Goal: Task Accomplishment & Management: Use online tool/utility

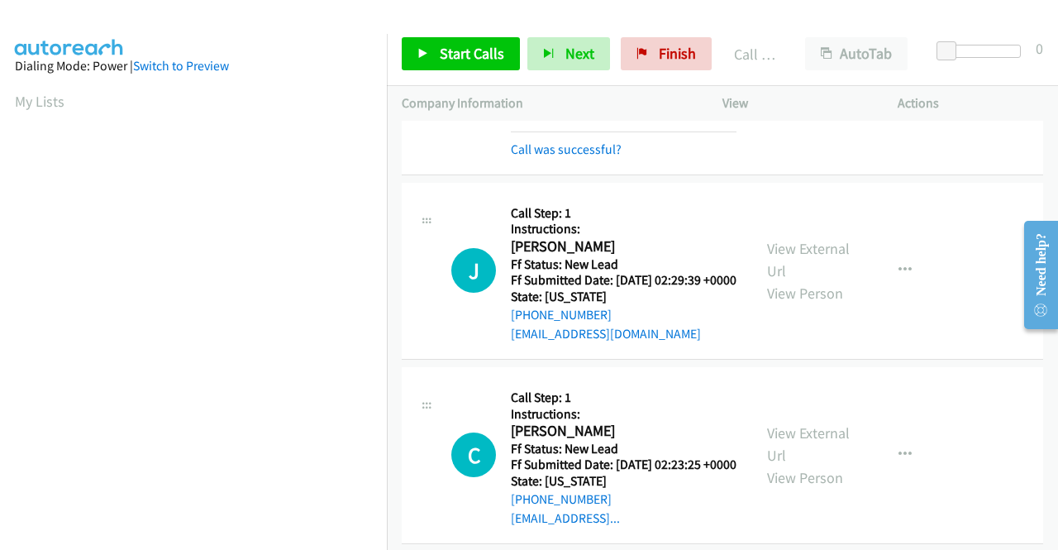
scroll to position [377, 0]
click at [589, 157] on link "Call was successful?" at bounding box center [566, 149] width 111 height 16
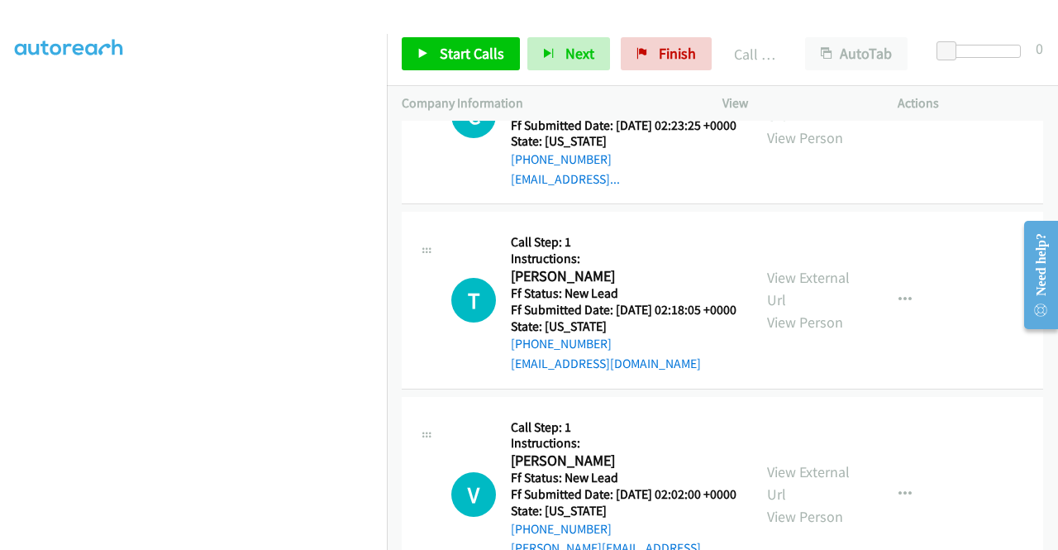
scroll to position [1784, 0]
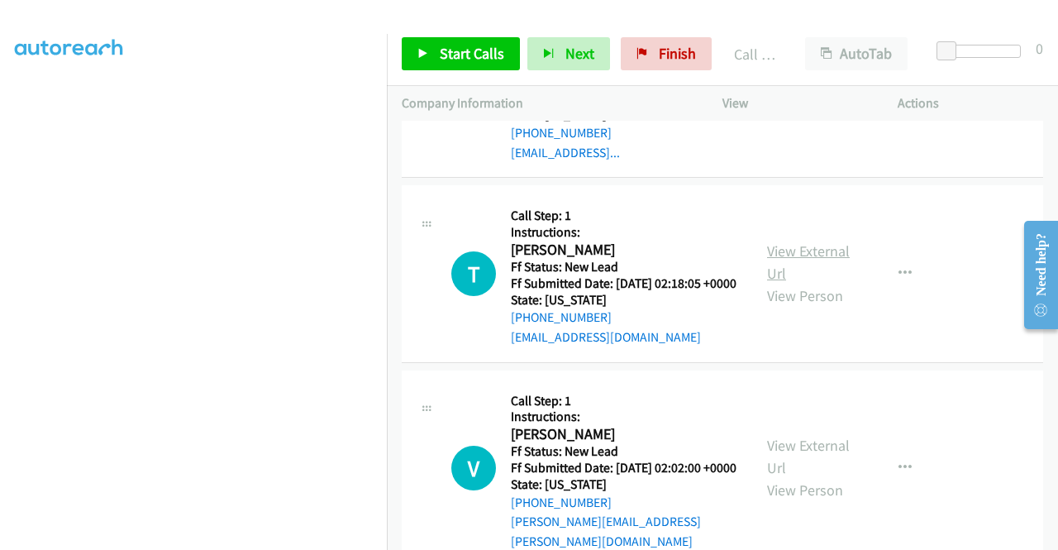
click at [821, 283] on link "View External Url" at bounding box center [808, 261] width 83 height 41
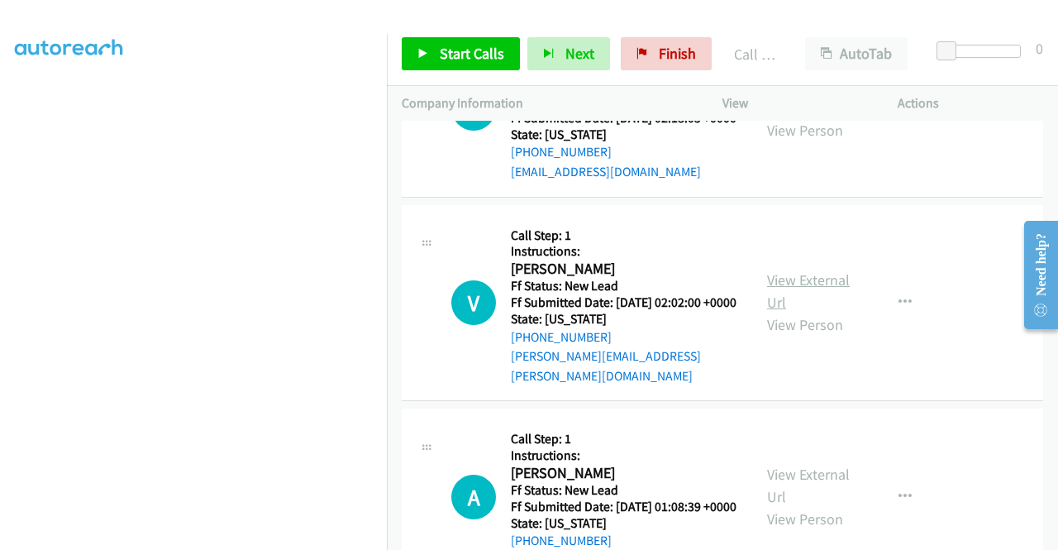
click at [809, 312] on link "View External Url" at bounding box center [808, 290] width 83 height 41
click at [423, 55] on icon at bounding box center [424, 55] width 12 height 12
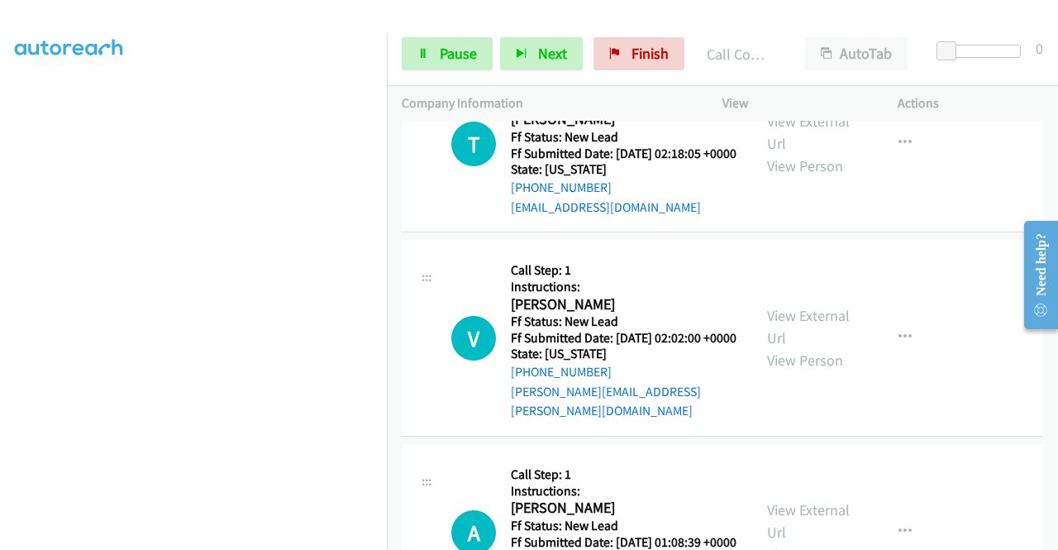
scroll to position [1984, 0]
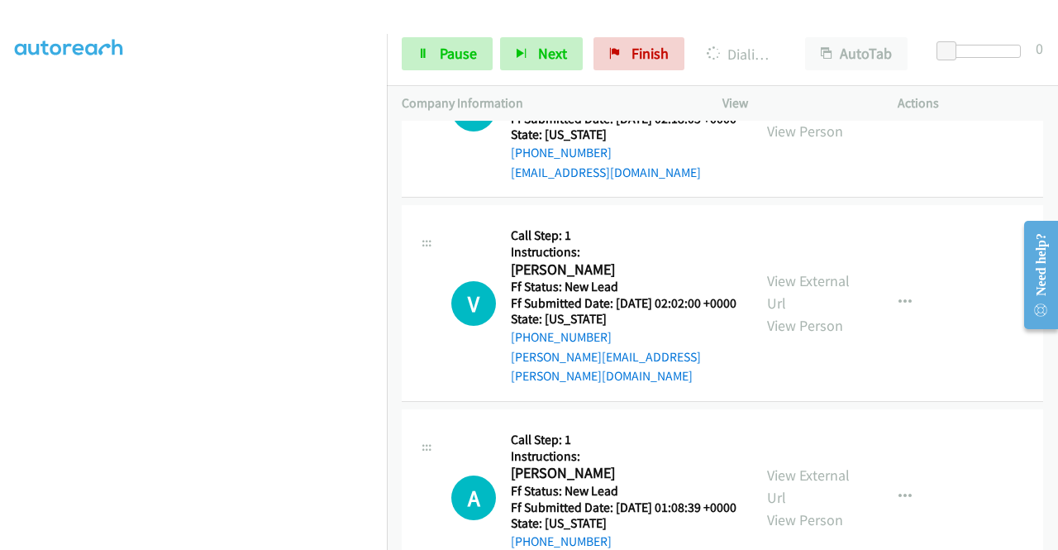
drag, startPoint x: 1032, startPoint y: 174, endPoint x: 1019, endPoint y: 143, distance: 33.8
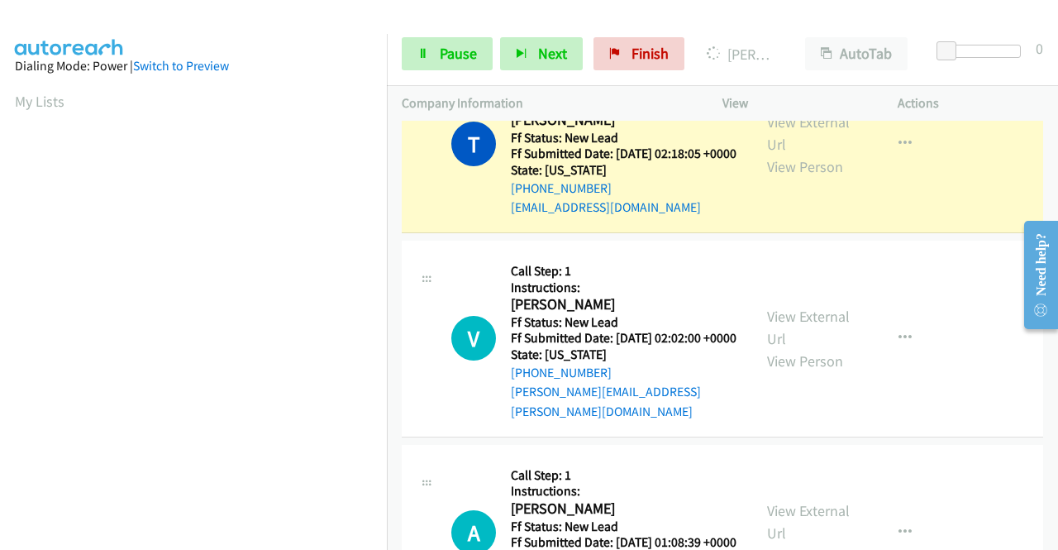
scroll to position [377, 0]
click at [570, 31] on link "Call was successful?" at bounding box center [566, 23] width 111 height 16
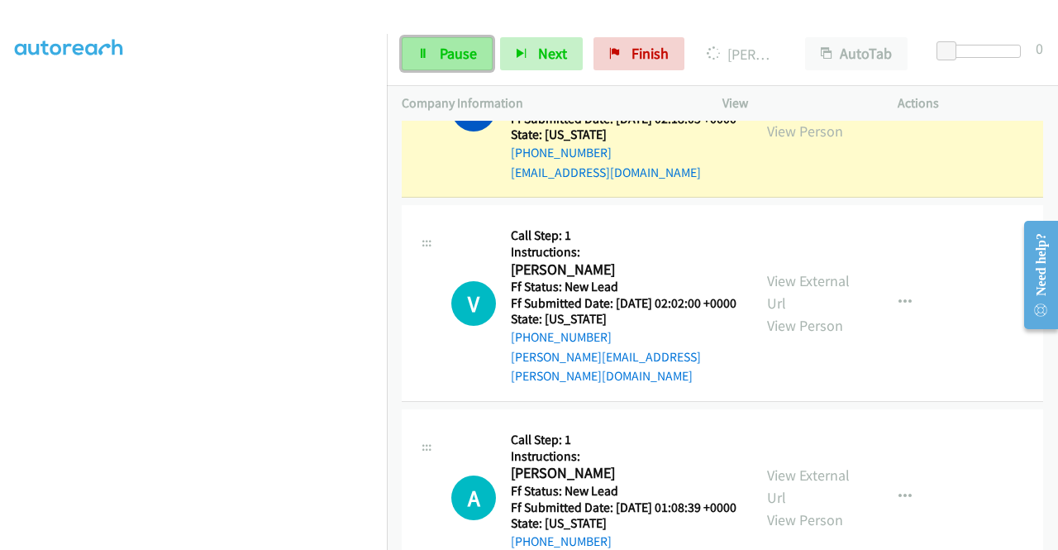
click at [446, 64] on link "Pause" at bounding box center [447, 53] width 91 height 33
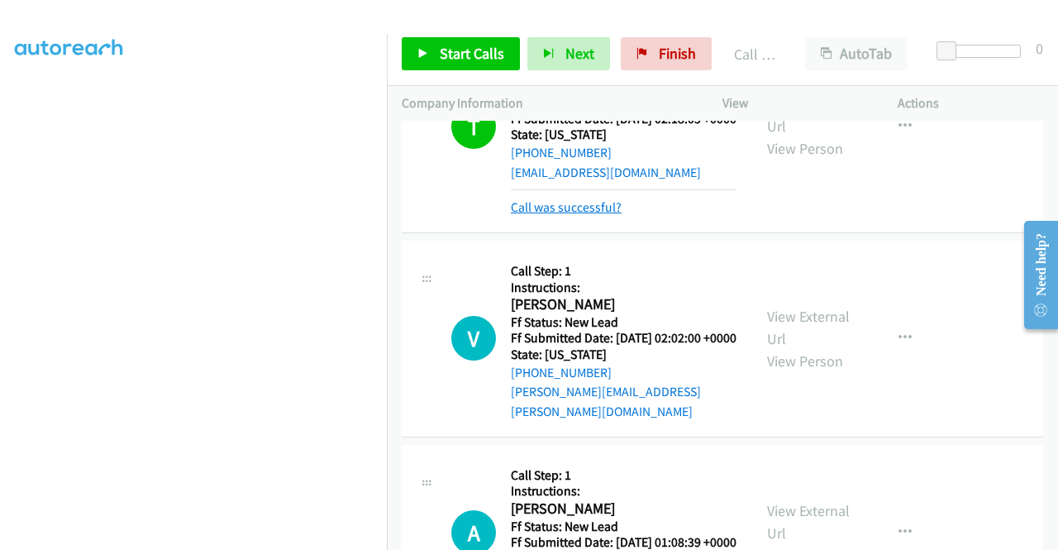
click at [612, 215] on link "Call was successful?" at bounding box center [566, 207] width 111 height 16
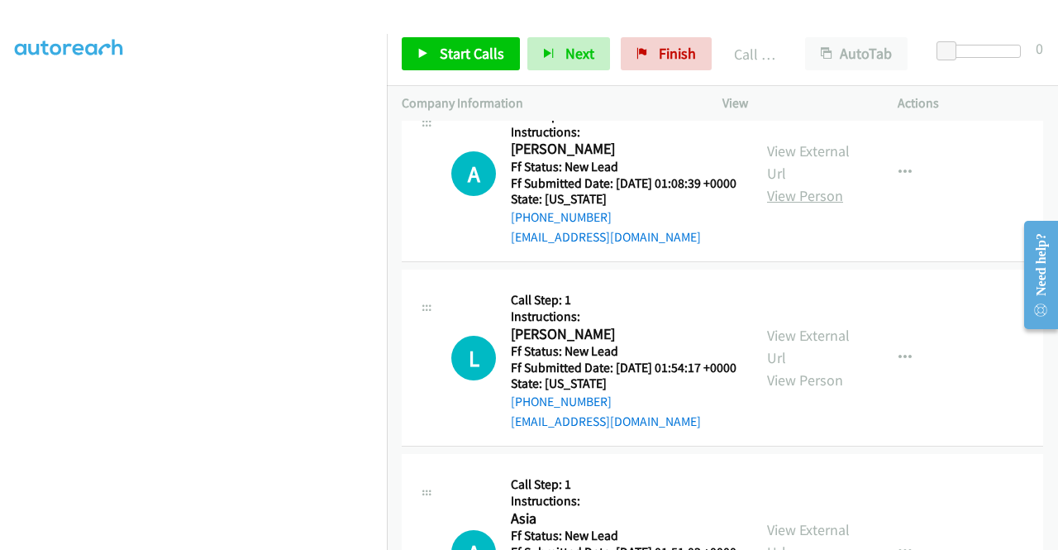
scroll to position [2315, 0]
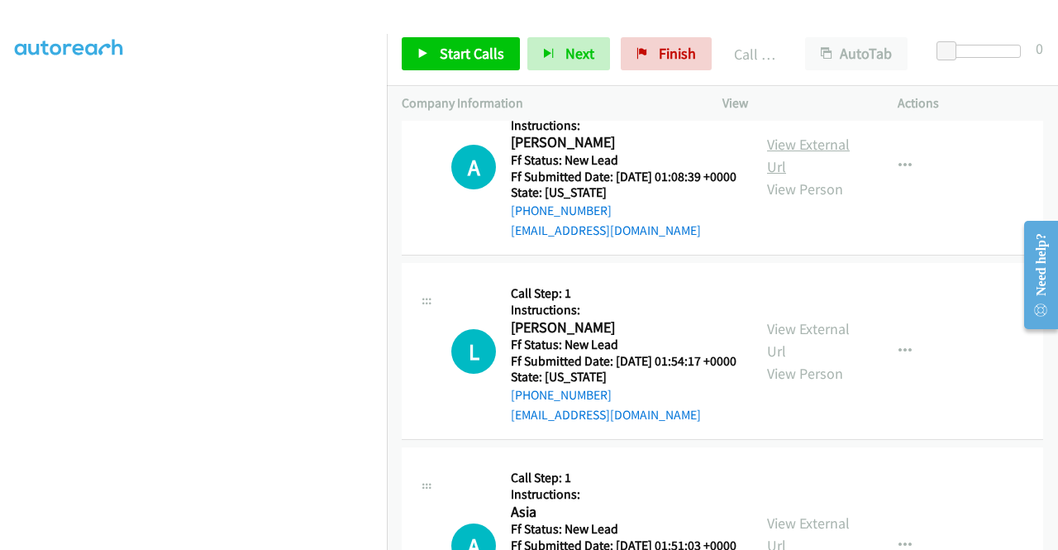
click at [818, 176] on link "View External Url" at bounding box center [808, 155] width 83 height 41
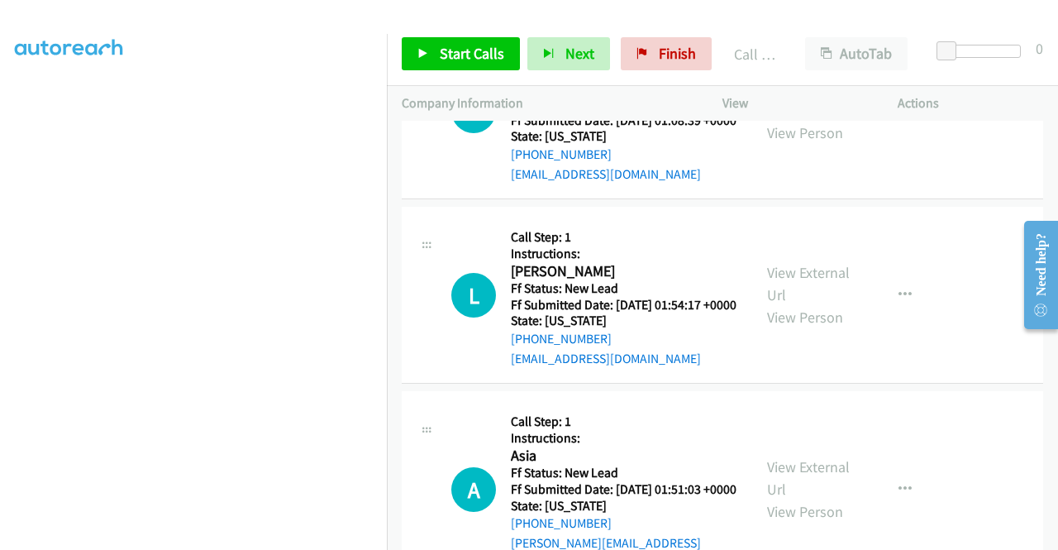
scroll to position [2398, 0]
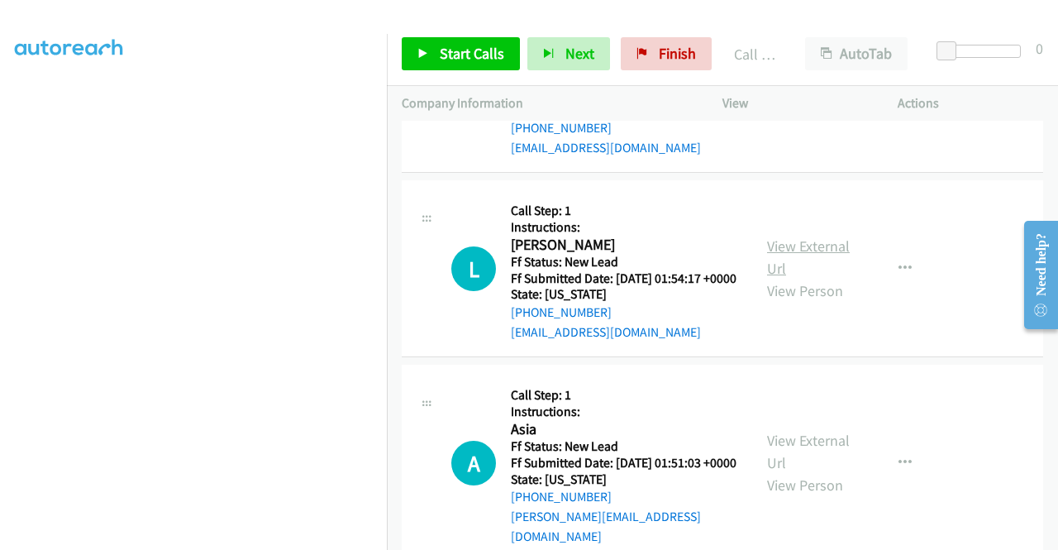
click at [812, 278] on link "View External Url" at bounding box center [808, 256] width 83 height 41
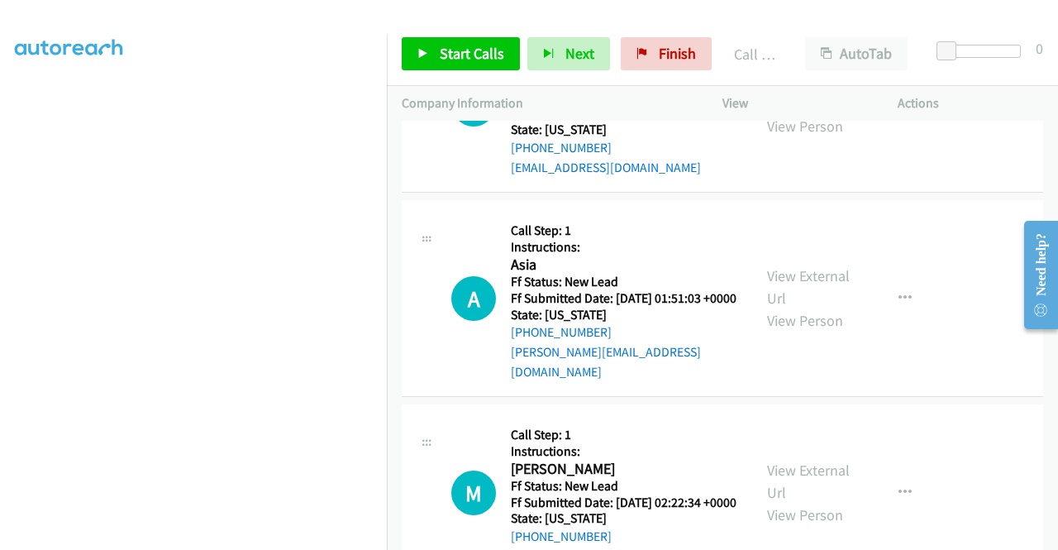
scroll to position [2563, 0]
click at [803, 307] on link "View External Url" at bounding box center [808, 285] width 83 height 41
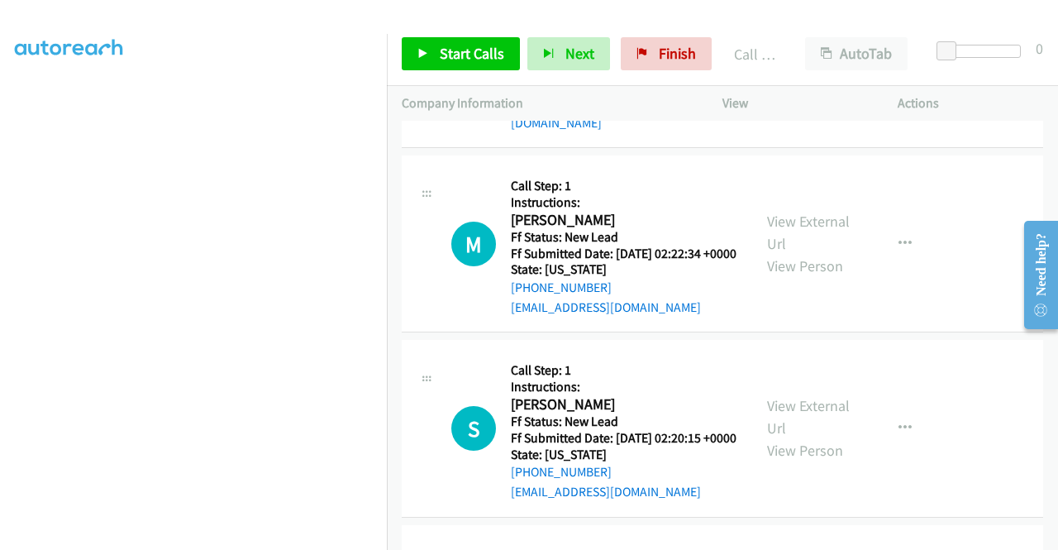
scroll to position [2894, 0]
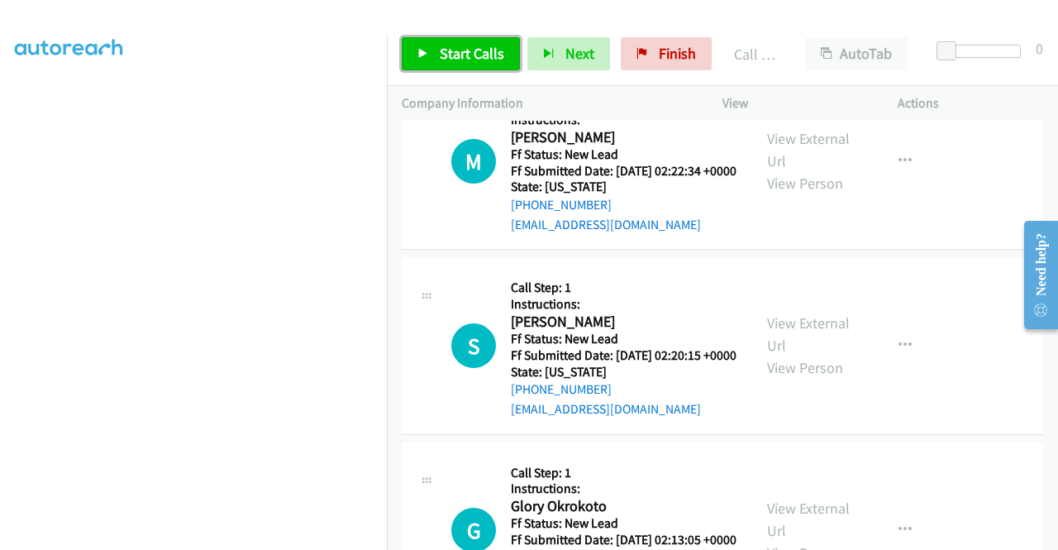
click at [484, 48] on span "Start Calls" at bounding box center [472, 53] width 64 height 19
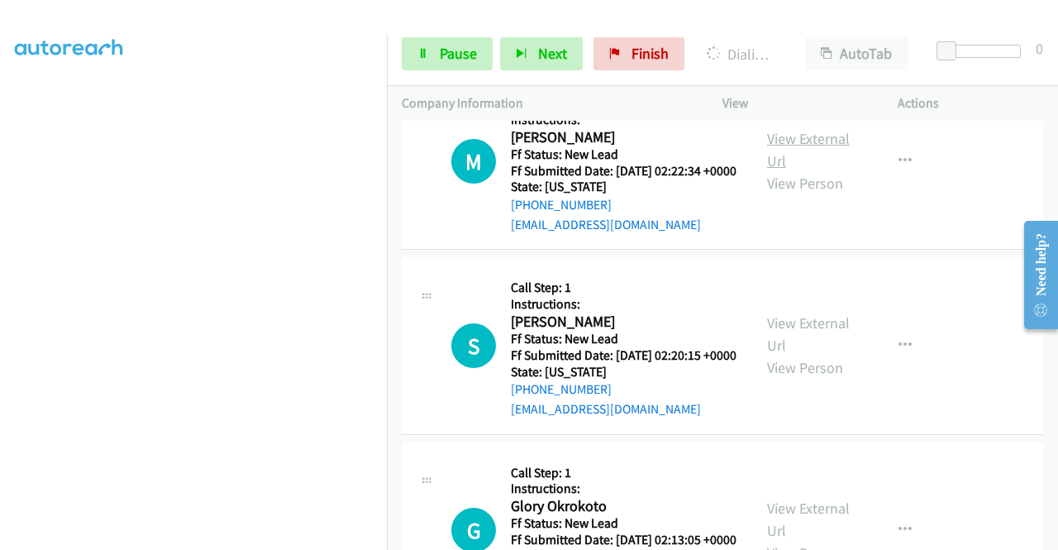
click at [826, 170] on link "View External Url" at bounding box center [808, 149] width 83 height 41
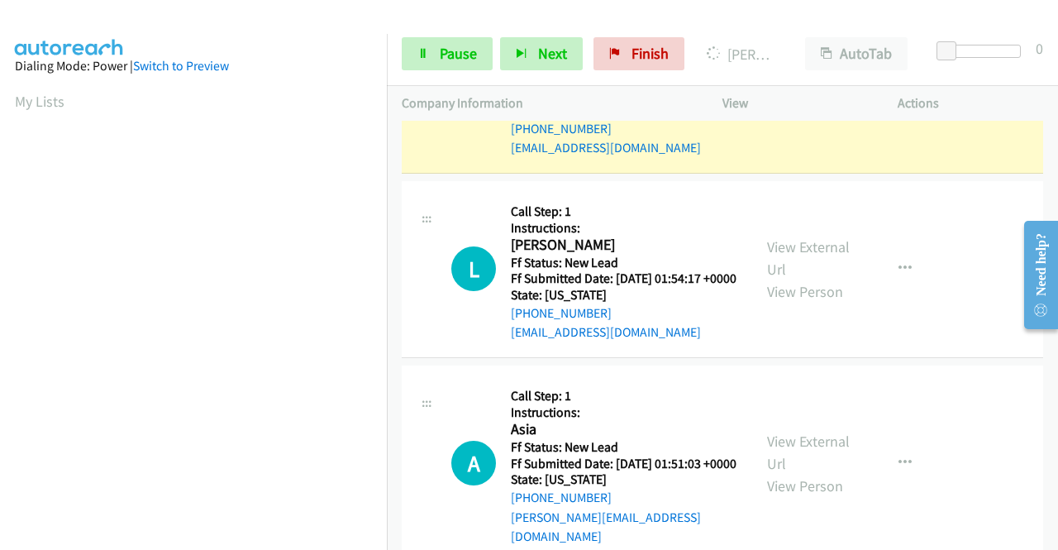
scroll to position [2350, 0]
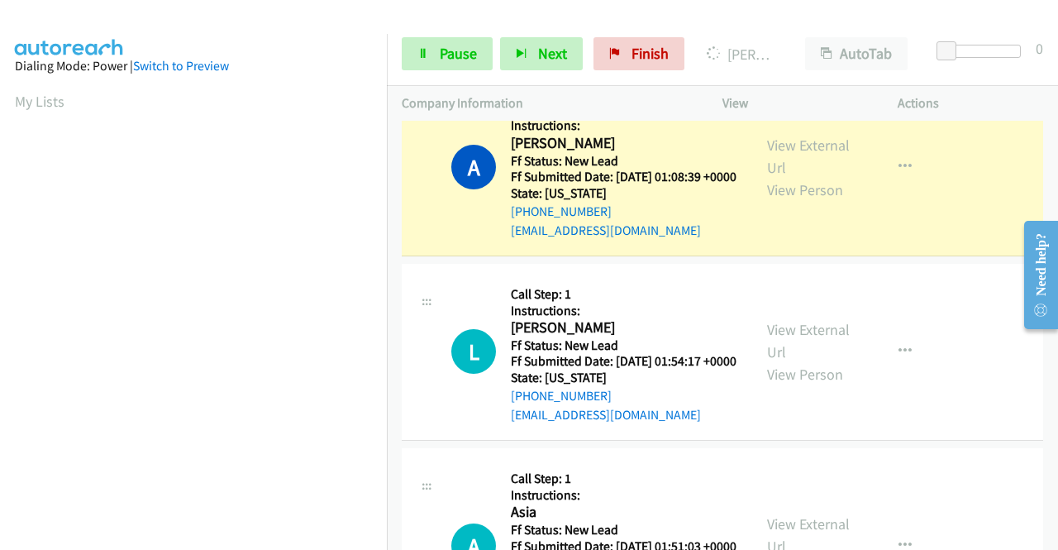
click at [605, 54] on link "Call was successful?" at bounding box center [566, 46] width 111 height 16
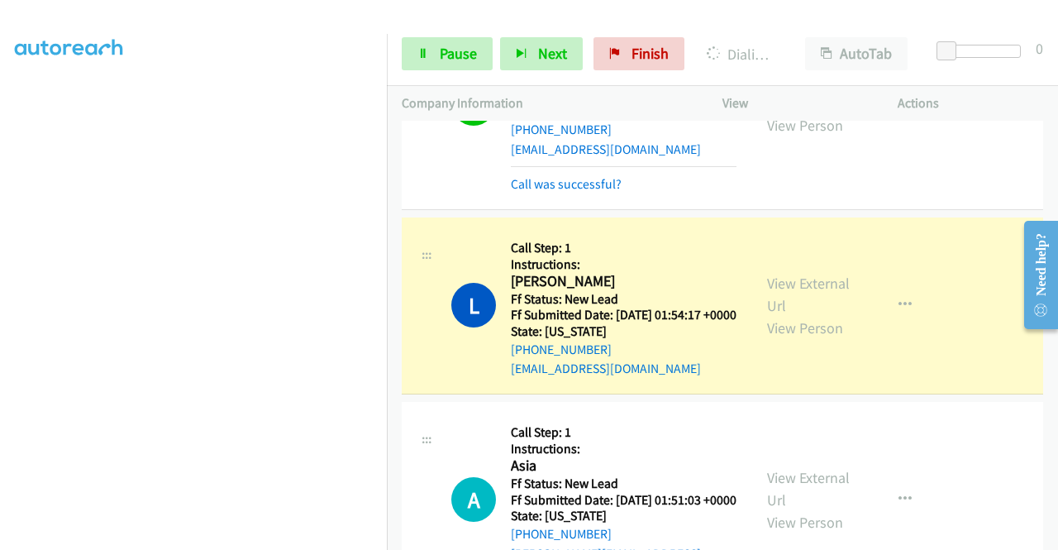
scroll to position [2497, 0]
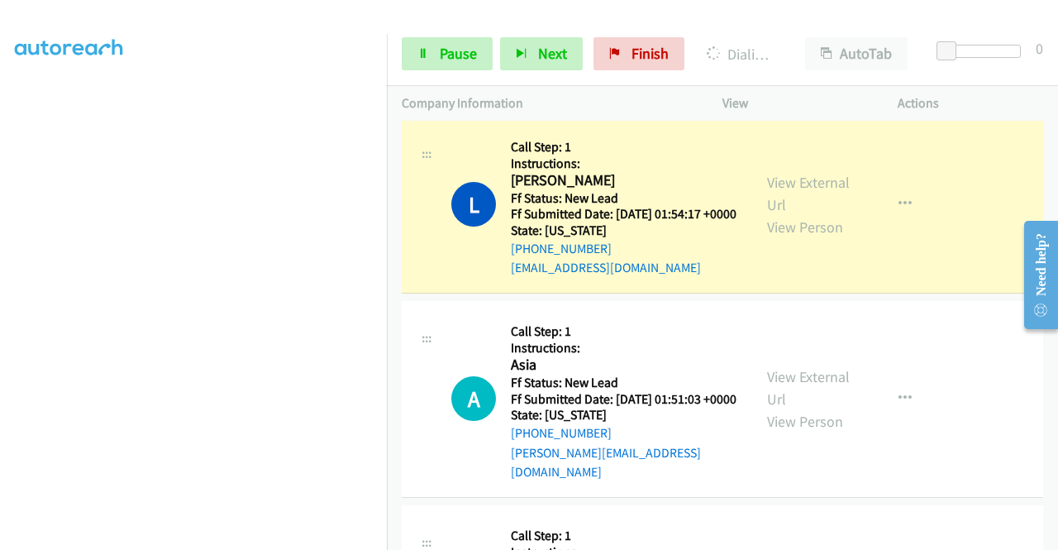
click at [606, 91] on link "Call was successful?" at bounding box center [566, 83] width 111 height 16
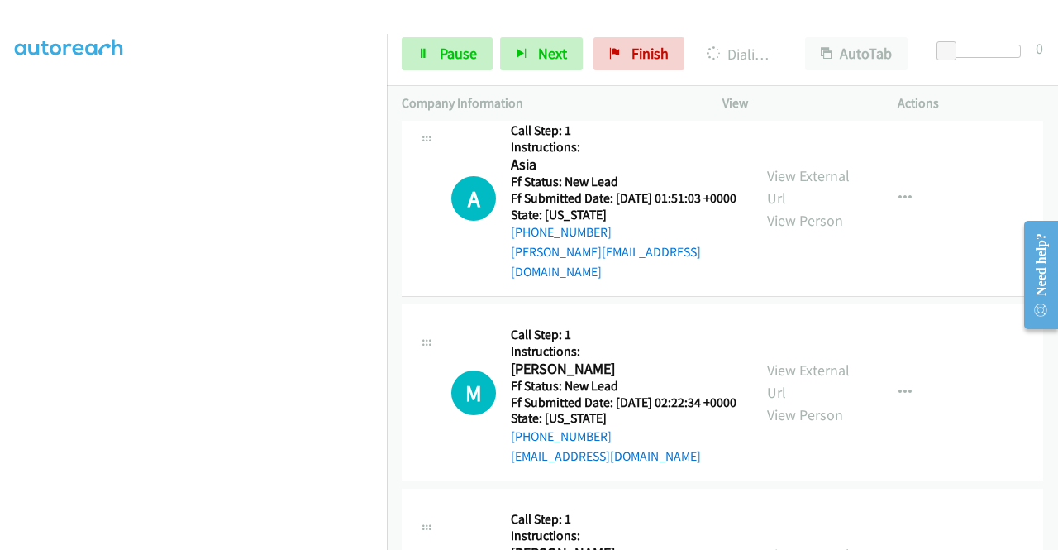
scroll to position [377, 0]
click at [432, 56] on link "Pause" at bounding box center [447, 53] width 91 height 33
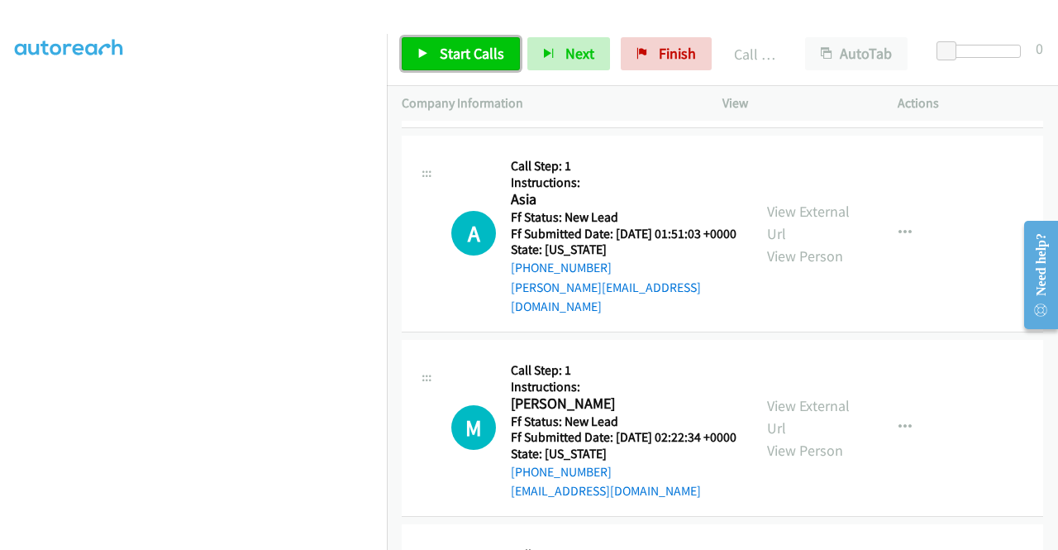
drag, startPoint x: 446, startPoint y: 55, endPoint x: 471, endPoint y: 87, distance: 40.0
click at [446, 55] on span "Start Calls" at bounding box center [472, 53] width 64 height 19
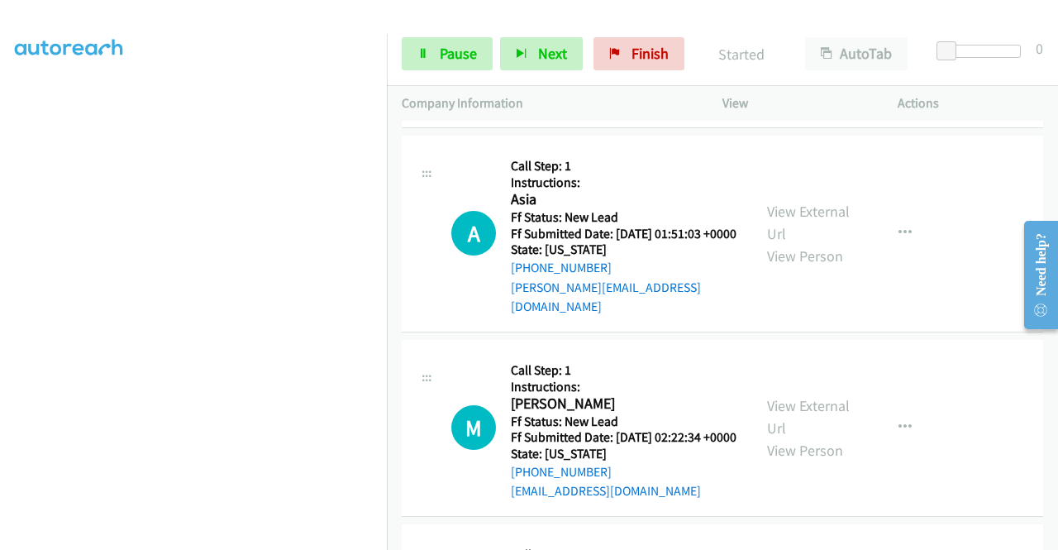
click at [566, 110] on link "Call was successful?" at bounding box center [566, 102] width 111 height 16
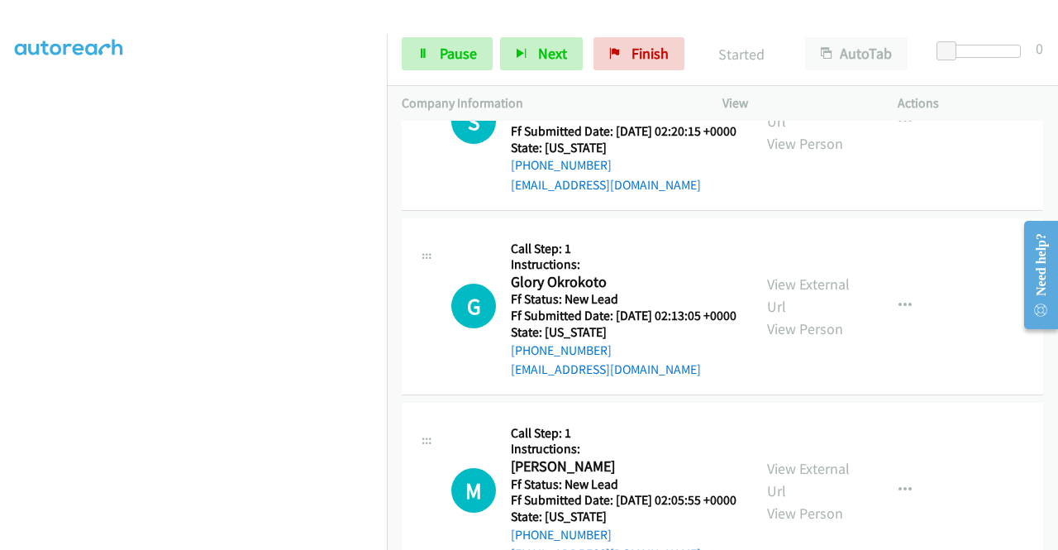
scroll to position [3158, 0]
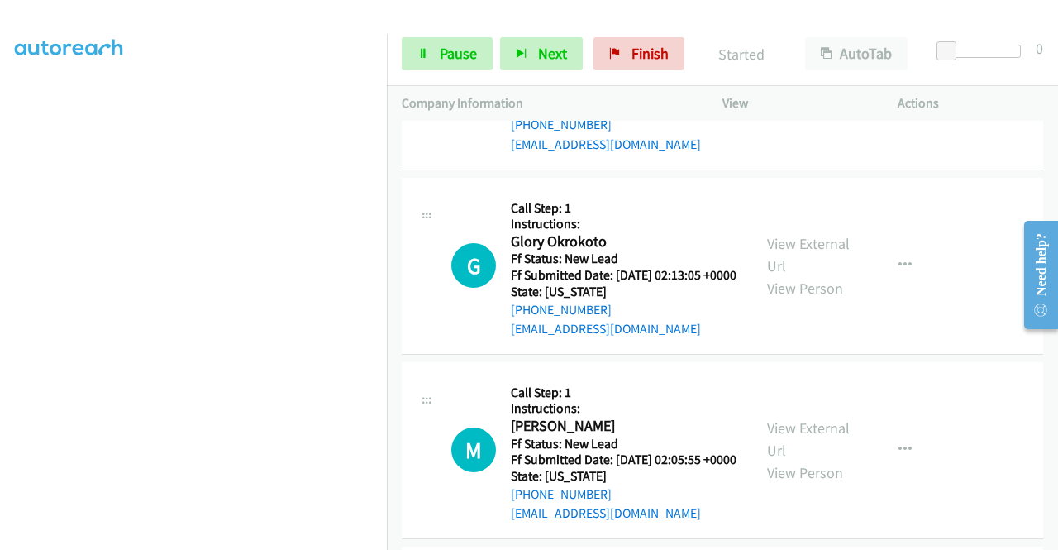
click at [771, 90] on link "View External Url" at bounding box center [808, 69] width 83 height 41
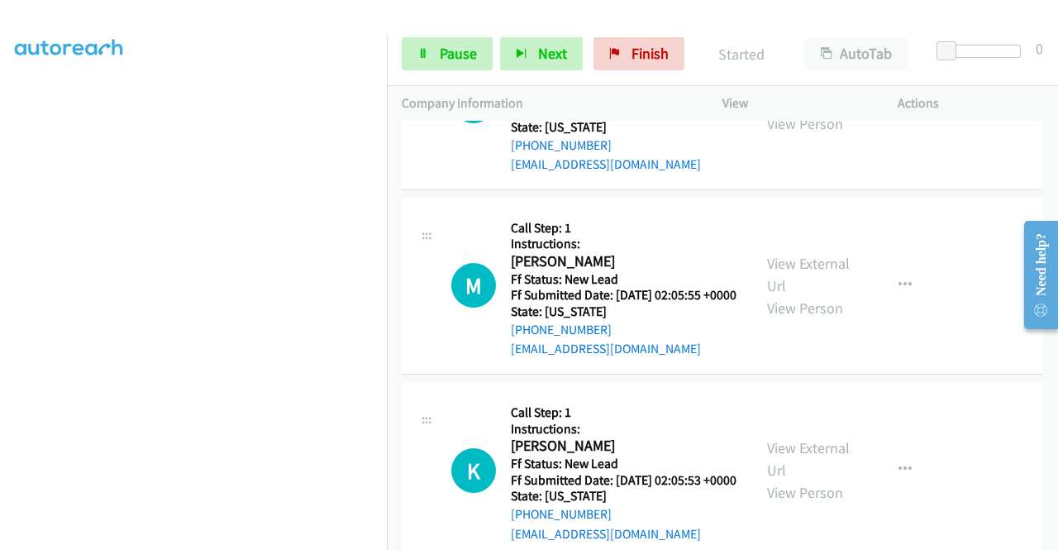
scroll to position [3324, 0]
click at [815, 110] on link "View External Url" at bounding box center [808, 89] width 83 height 41
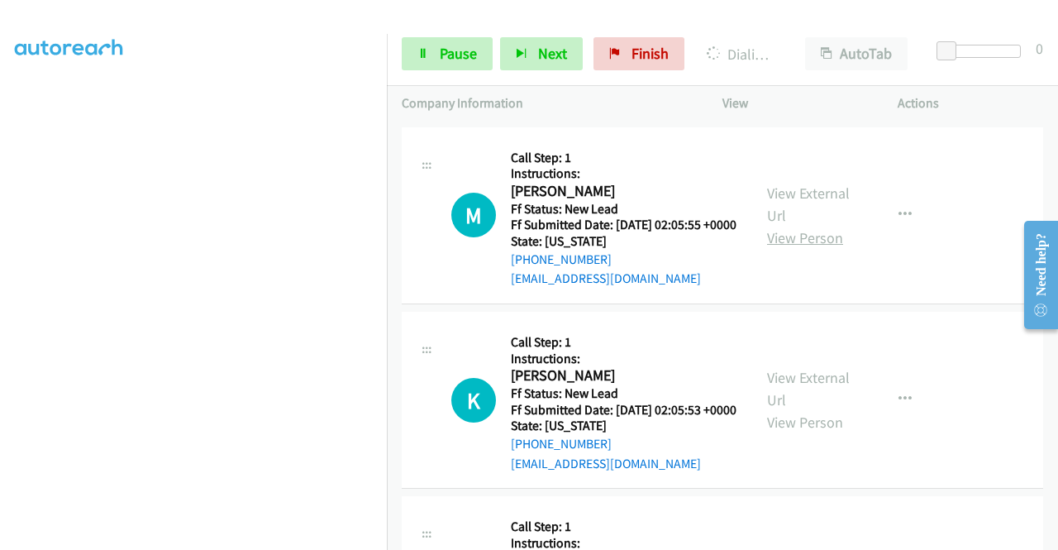
scroll to position [3489, 0]
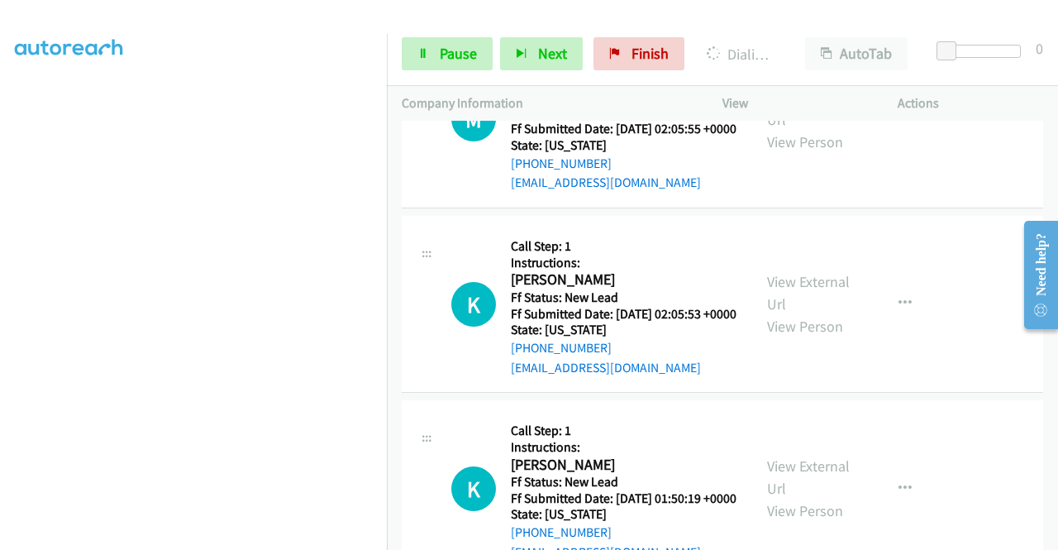
click at [818, 153] on div "View External Url View Person" at bounding box center [810, 119] width 86 height 67
click at [817, 129] on link "View External Url" at bounding box center [808, 108] width 83 height 41
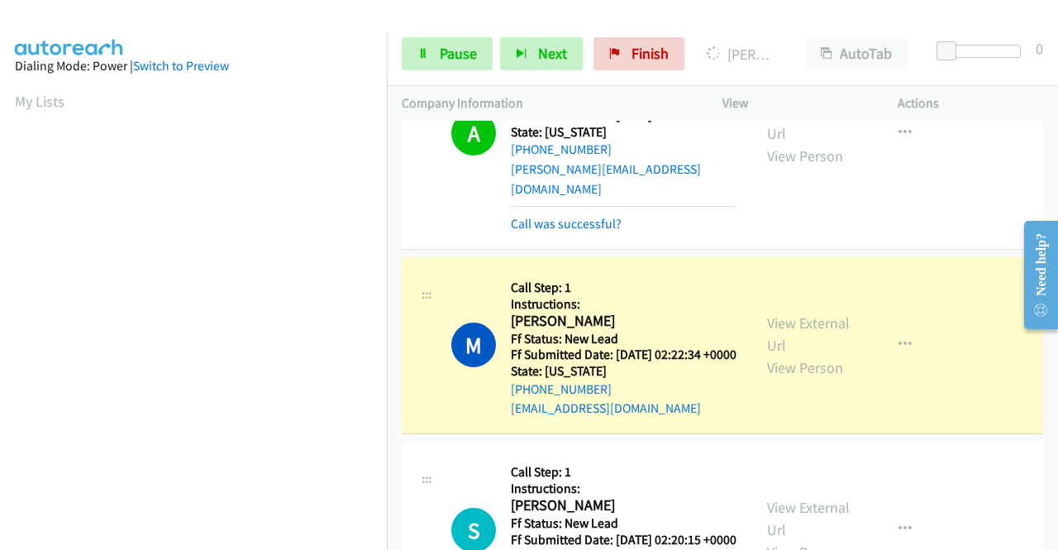
scroll to position [331, 0]
click at [526, 231] on link "Call was successful?" at bounding box center [566, 224] width 111 height 16
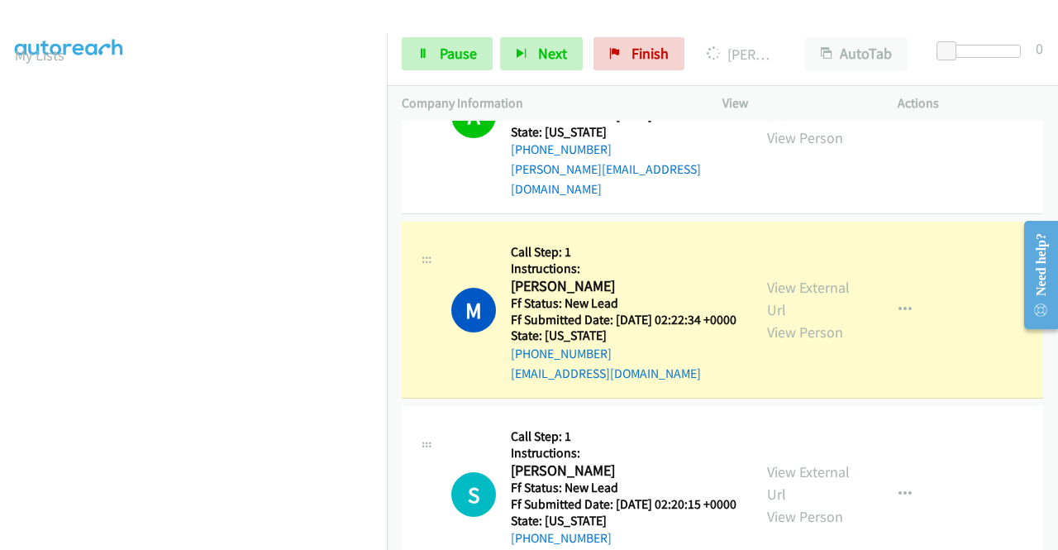
scroll to position [0, 0]
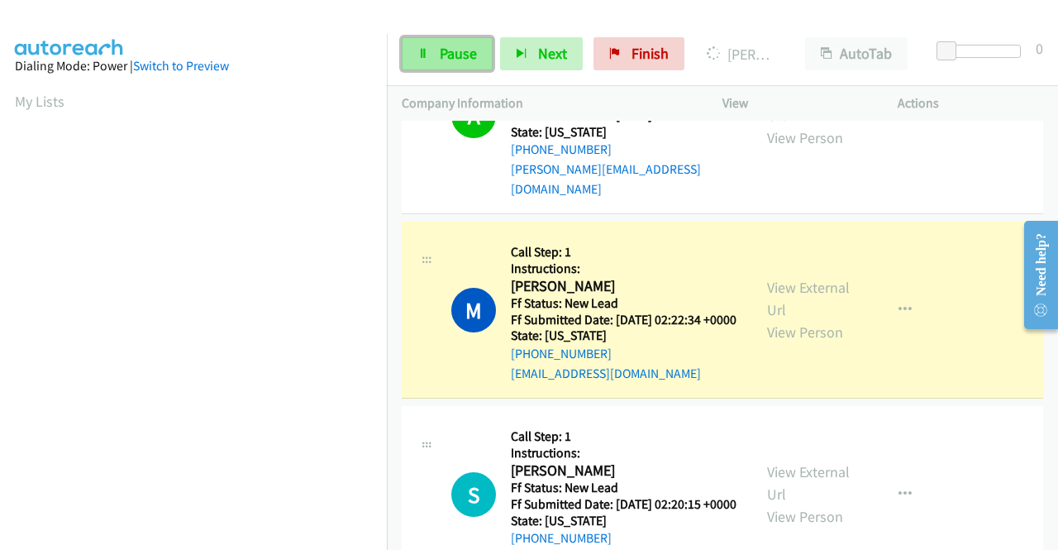
drag, startPoint x: 441, startPoint y: 47, endPoint x: 413, endPoint y: 67, distance: 35.1
click at [441, 47] on span "Pause" at bounding box center [458, 53] width 37 height 19
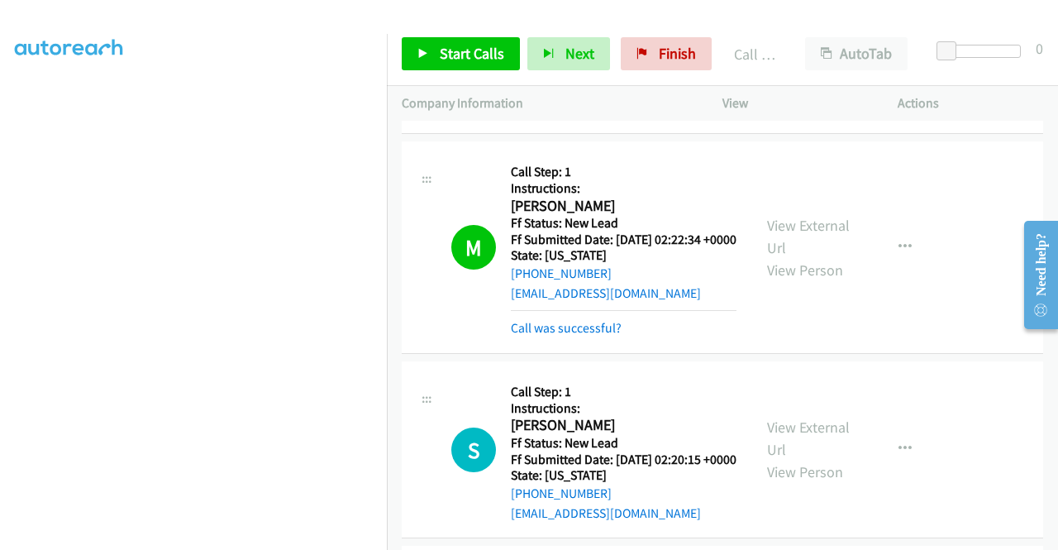
scroll to position [2993, 0]
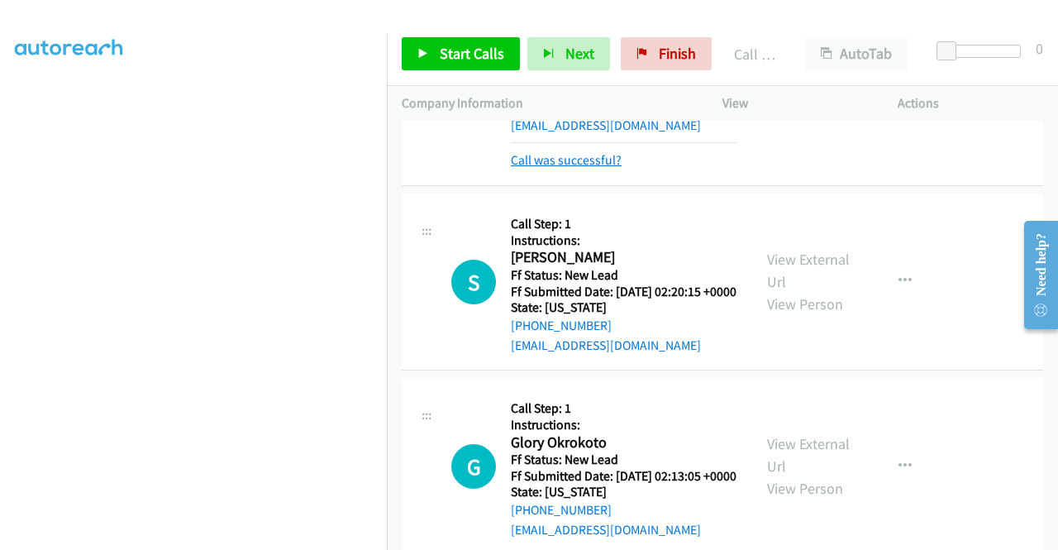
click at [592, 168] on link "Call was successful?" at bounding box center [566, 160] width 111 height 16
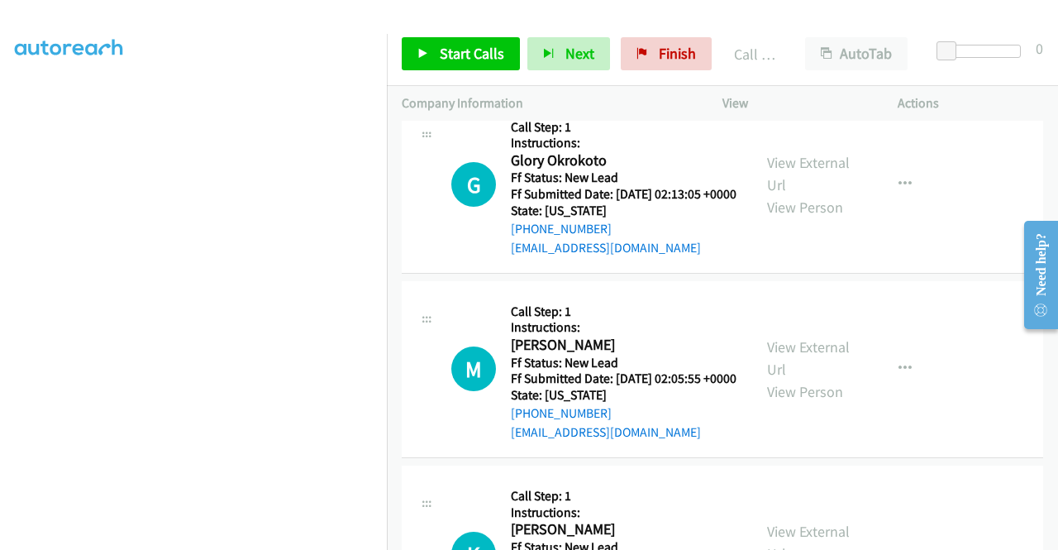
scroll to position [3241, 0]
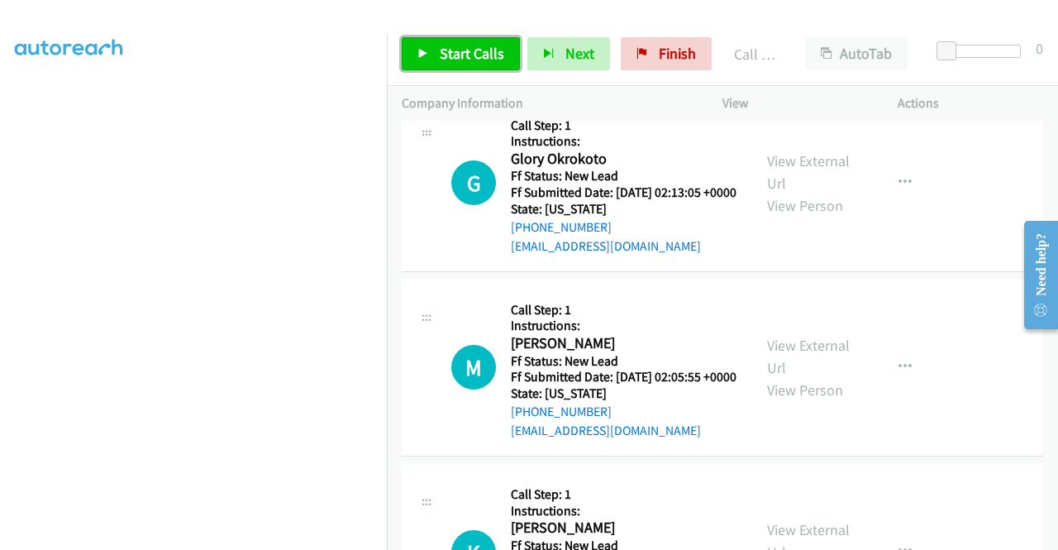
click at [463, 64] on link "Start Calls" at bounding box center [461, 53] width 118 height 33
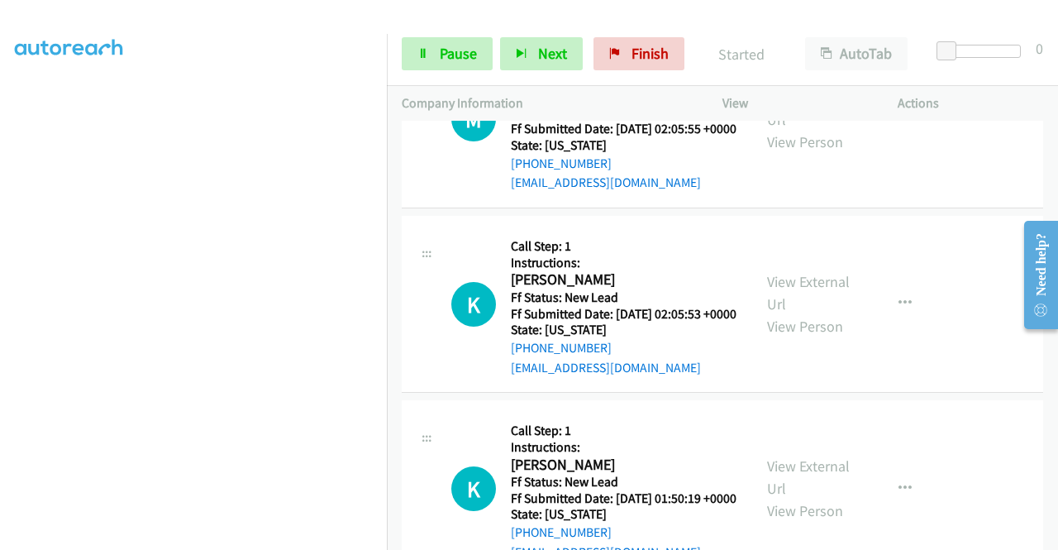
scroll to position [3572, 0]
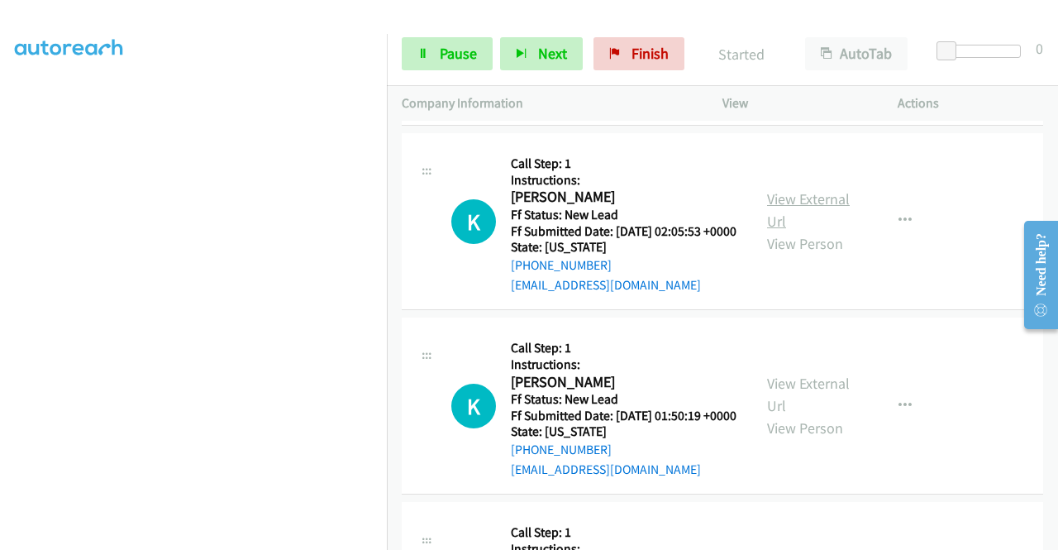
click at [822, 231] on link "View External Url" at bounding box center [808, 209] width 83 height 41
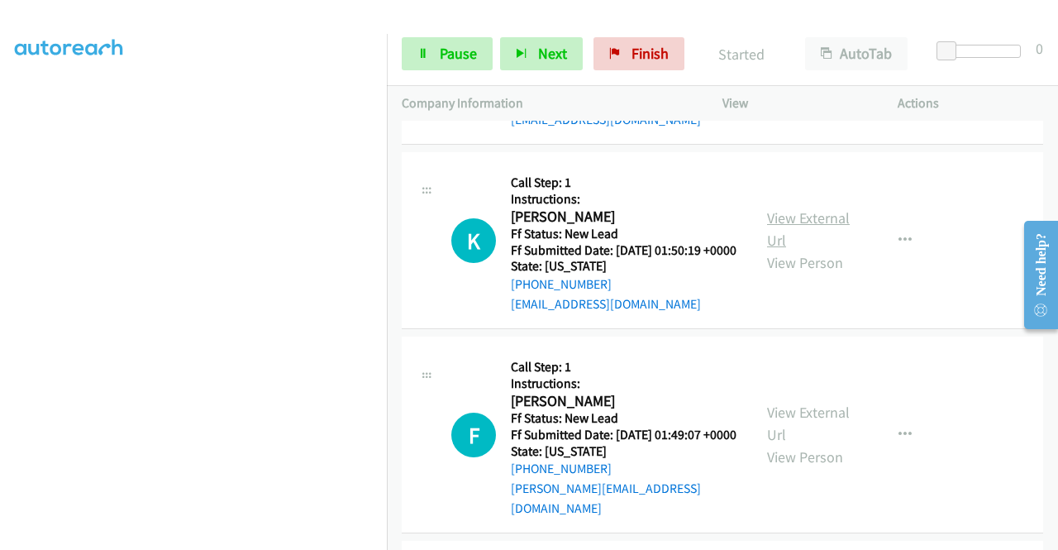
click at [823, 250] on link "View External Url" at bounding box center [808, 228] width 83 height 41
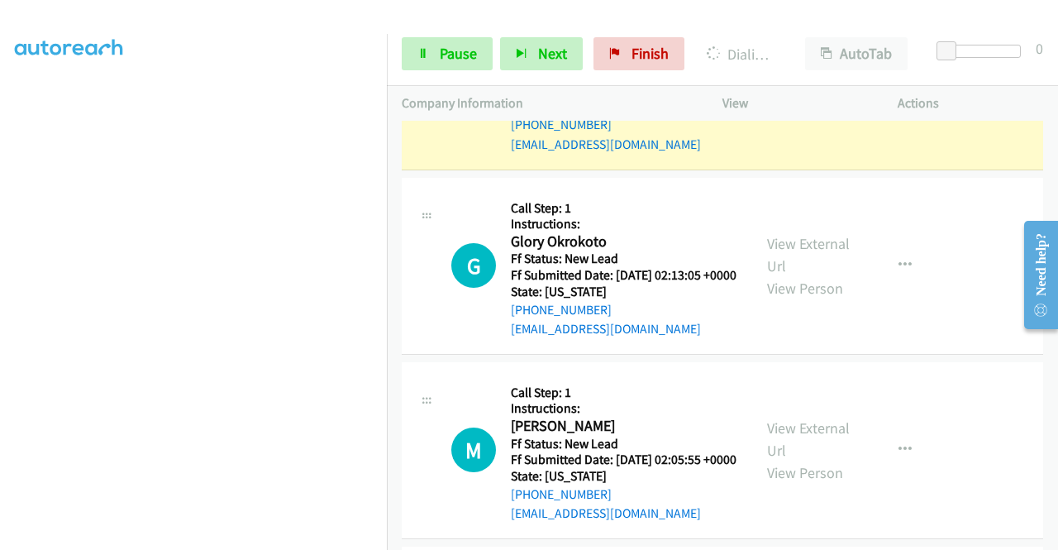
scroll to position [46, 0]
drag, startPoint x: 440, startPoint y: 65, endPoint x: 497, endPoint y: 45, distance: 60.4
click at [440, 65] on link "Pause" at bounding box center [447, 53] width 91 height 33
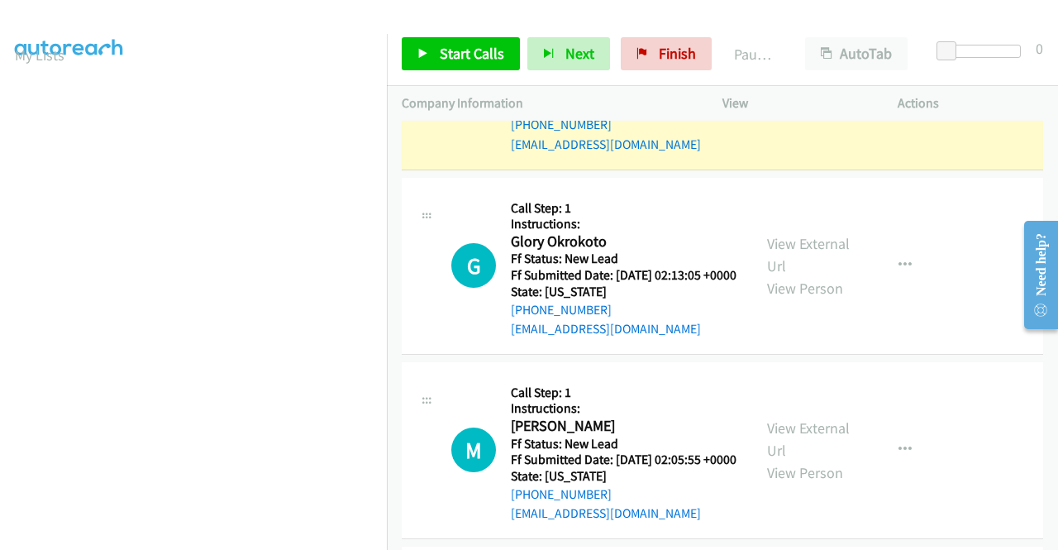
scroll to position [377, 0]
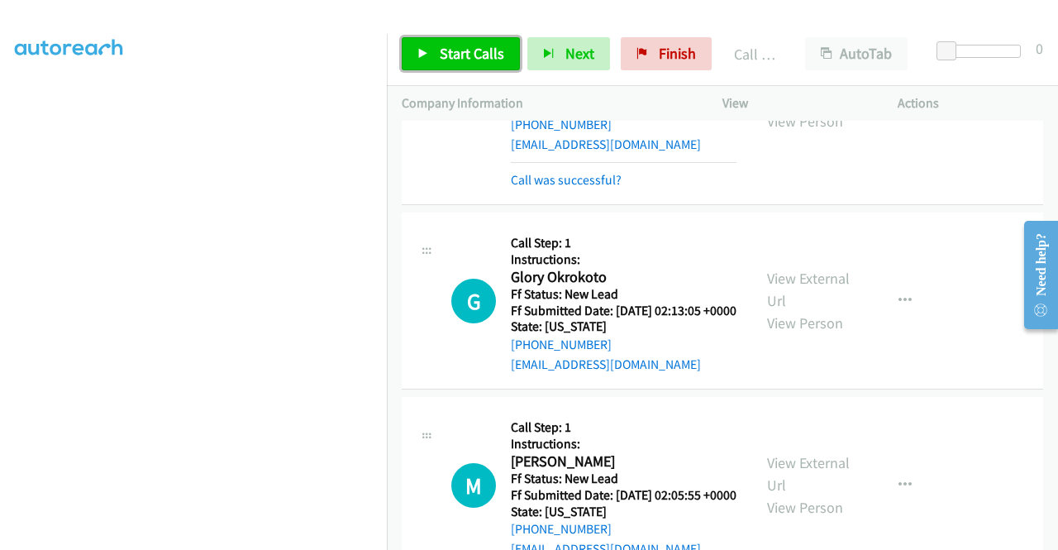
click at [466, 43] on link "Start Calls" at bounding box center [461, 53] width 118 height 33
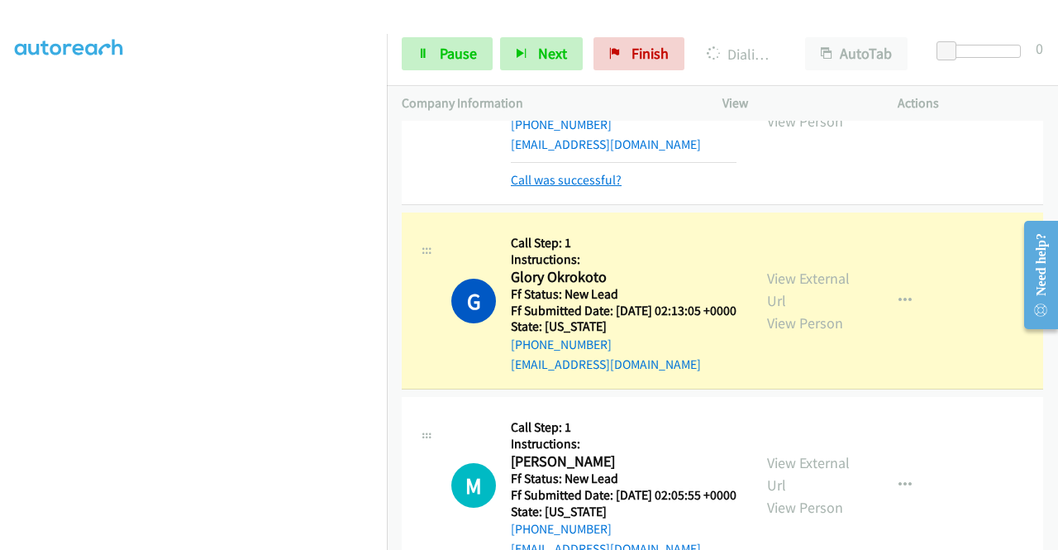
click at [554, 188] on link "Call was successful?" at bounding box center [566, 180] width 111 height 16
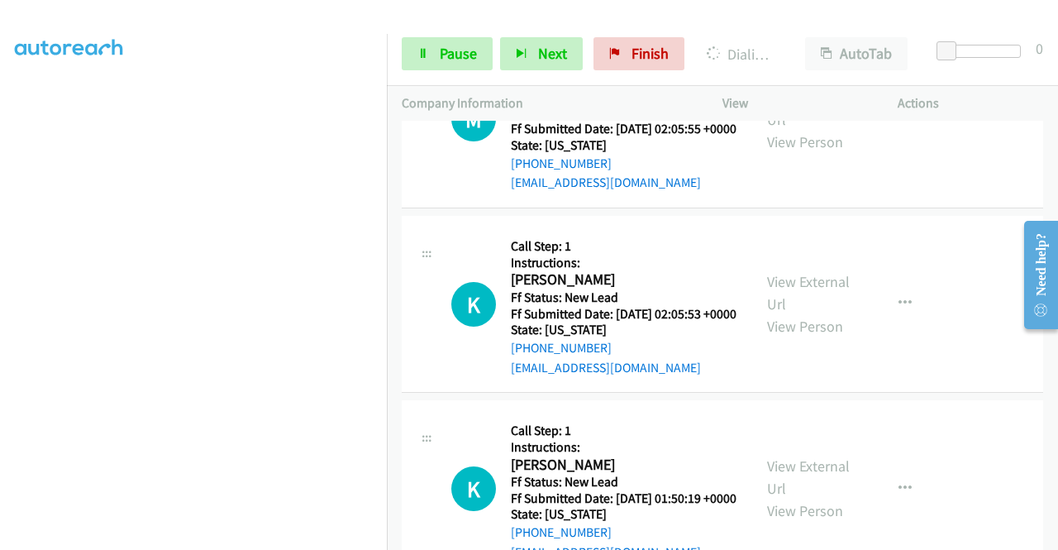
scroll to position [0, 0]
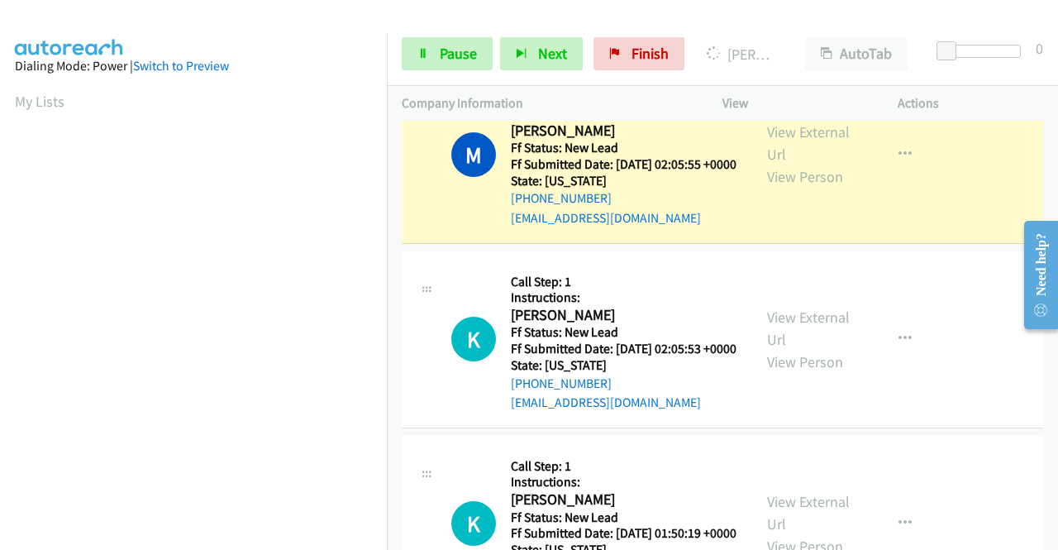
click at [562, 41] on link "Call was successful?" at bounding box center [566, 34] width 111 height 16
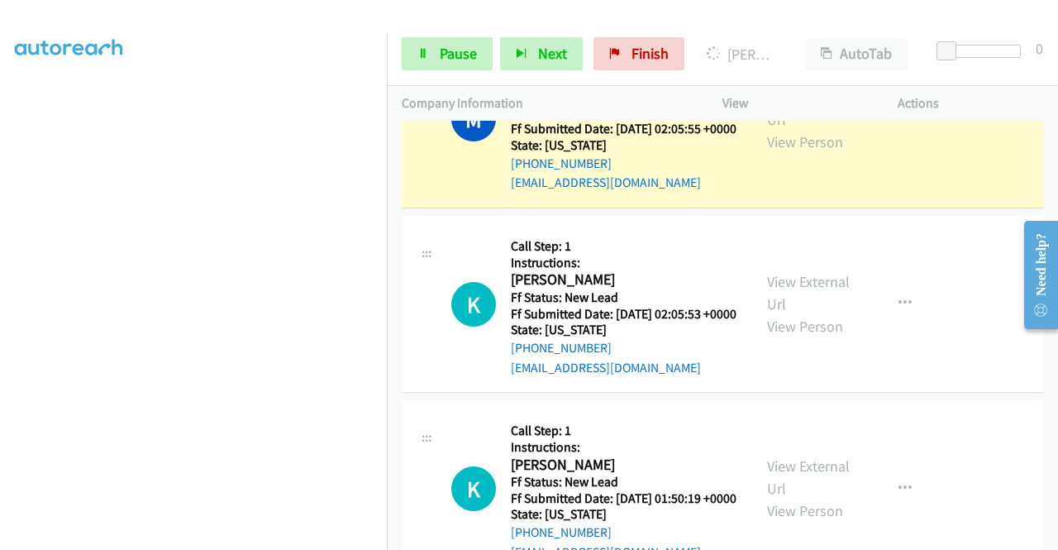
scroll to position [377, 0]
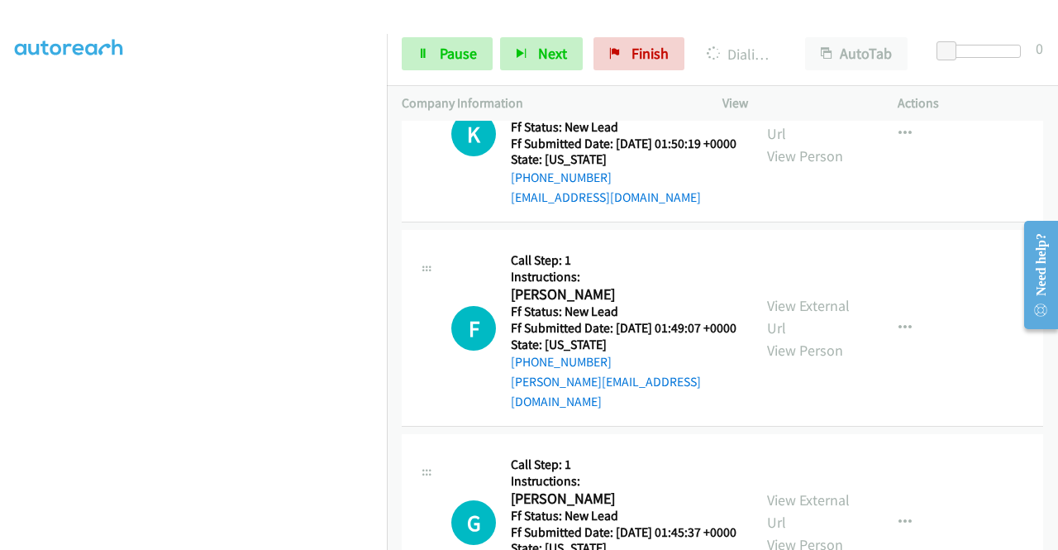
scroll to position [3968, 0]
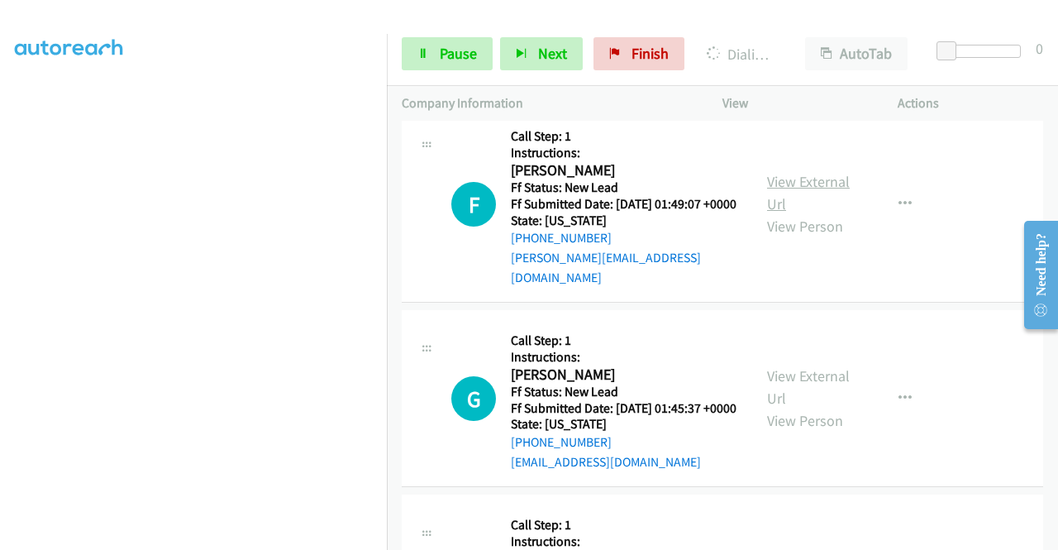
click at [811, 213] on link "View External Url" at bounding box center [808, 192] width 83 height 41
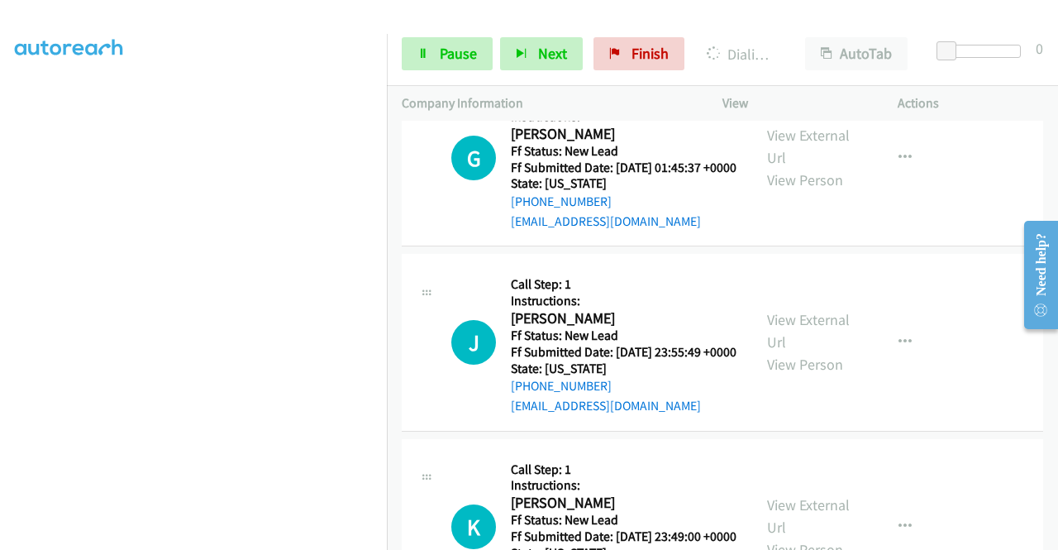
scroll to position [4216, 0]
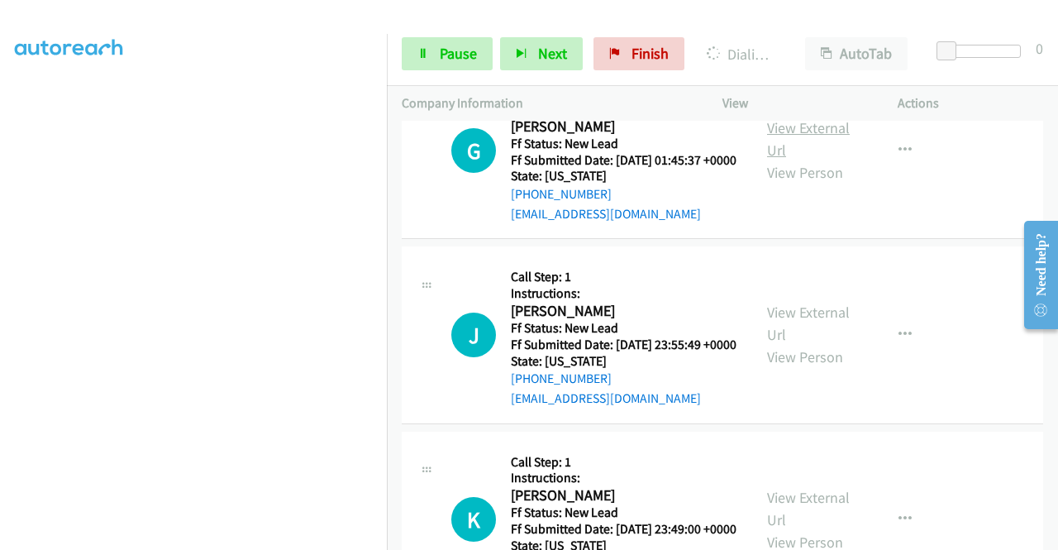
click at [825, 160] on link "View External Url" at bounding box center [808, 138] width 83 height 41
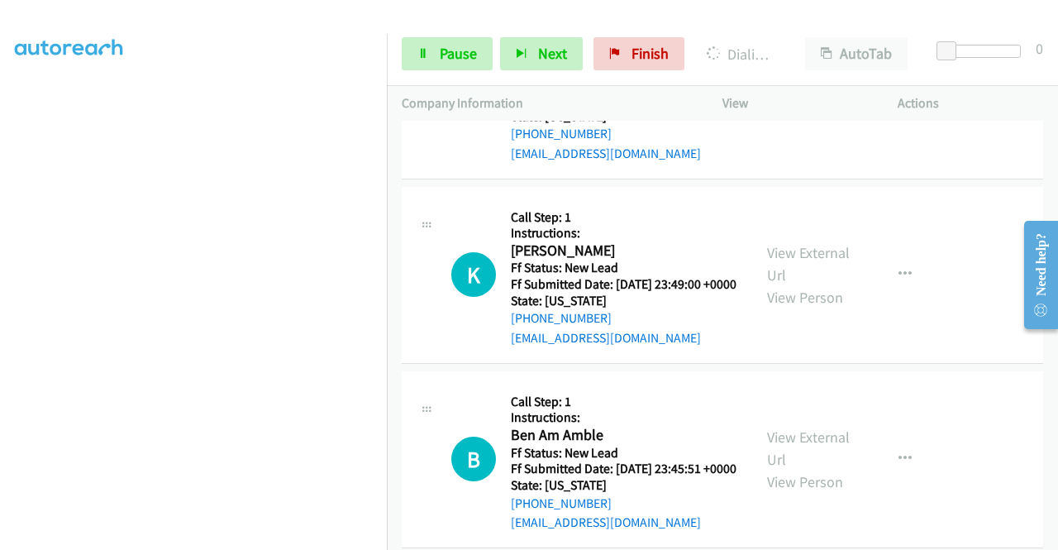
scroll to position [4464, 0]
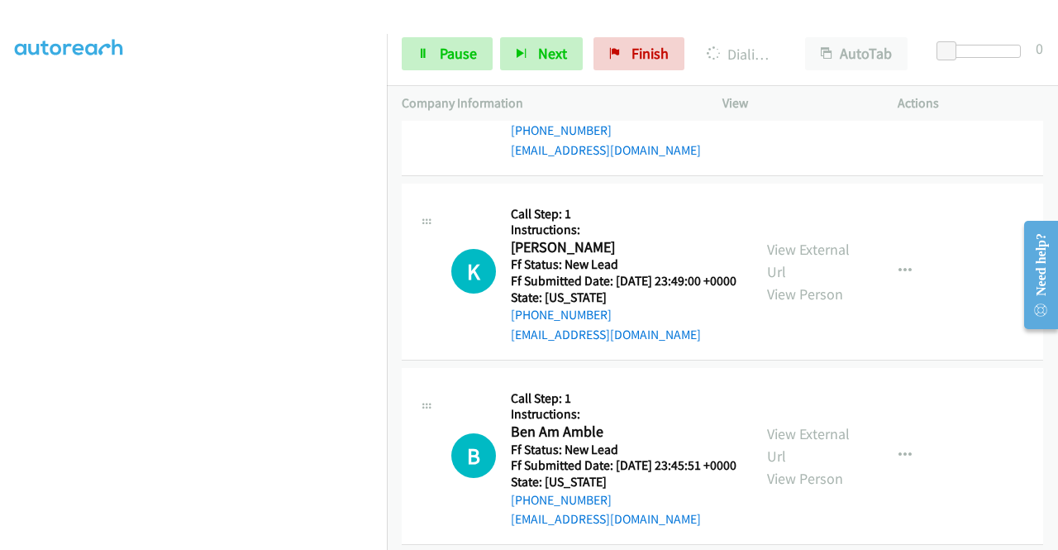
click at [805, 96] on link "View External Url" at bounding box center [808, 75] width 83 height 41
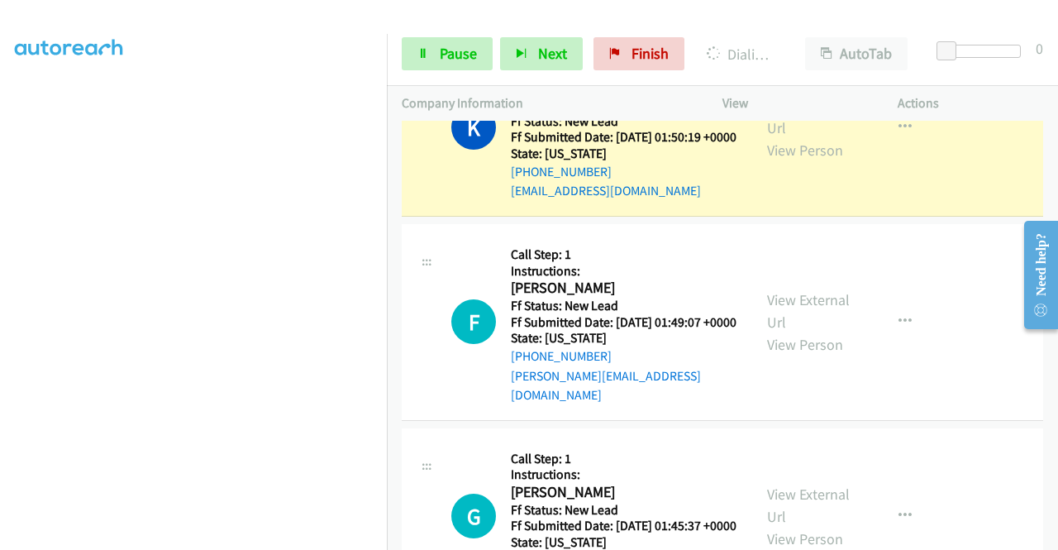
scroll to position [0, 0]
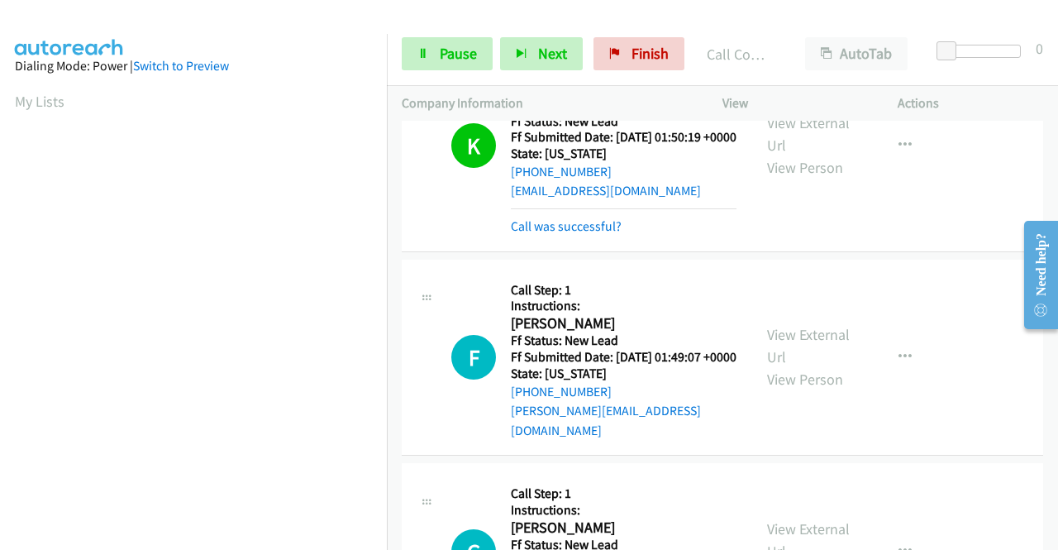
click at [609, 14] on link "Call was successful?" at bounding box center [566, 6] width 111 height 16
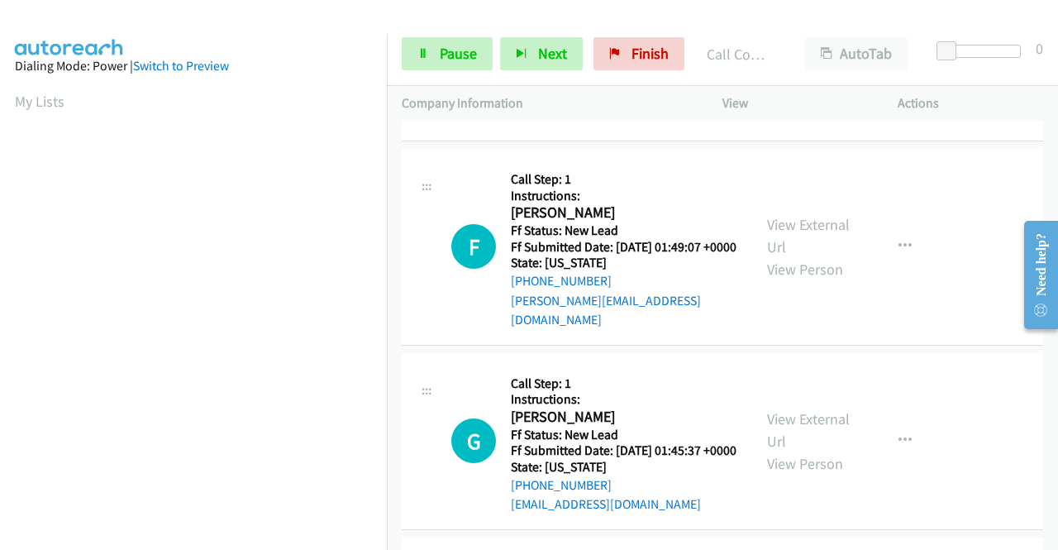
scroll to position [4050, 0]
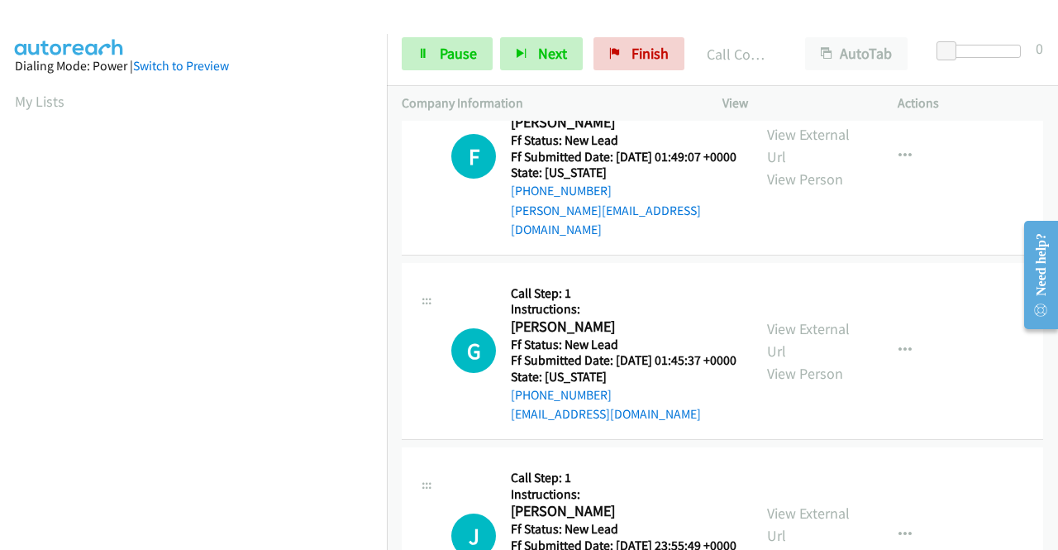
click at [600, 33] on link "Call was successful?" at bounding box center [566, 25] width 111 height 16
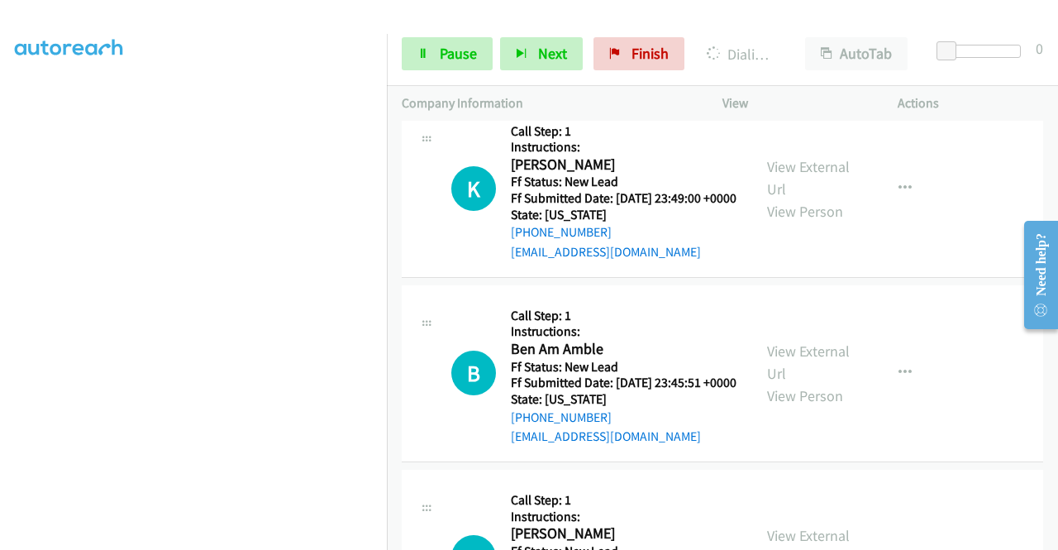
scroll to position [4582, 0]
click at [809, 198] on link "View External Url" at bounding box center [808, 176] width 83 height 41
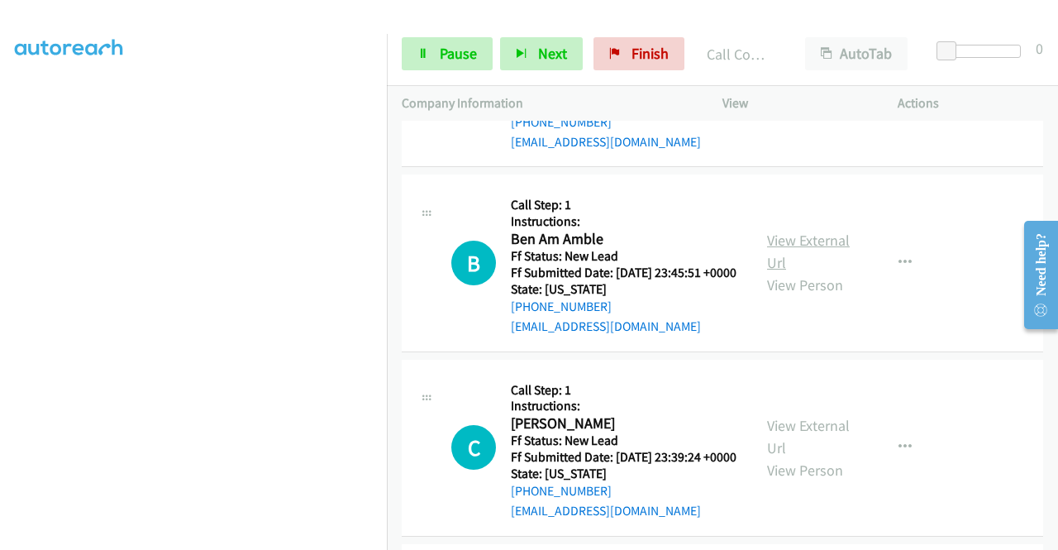
scroll to position [4830, 0]
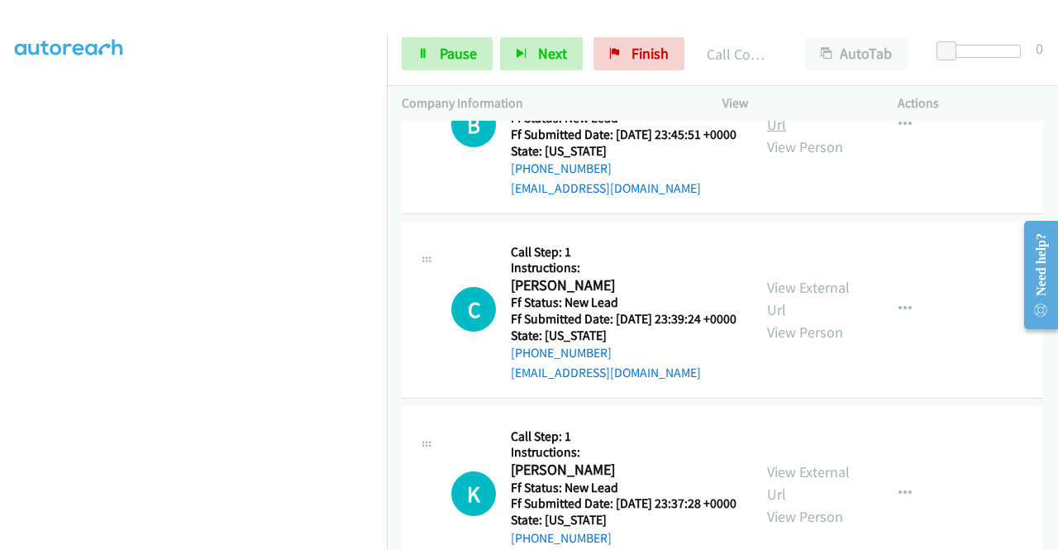
click at [783, 134] on link "View External Url" at bounding box center [808, 113] width 83 height 41
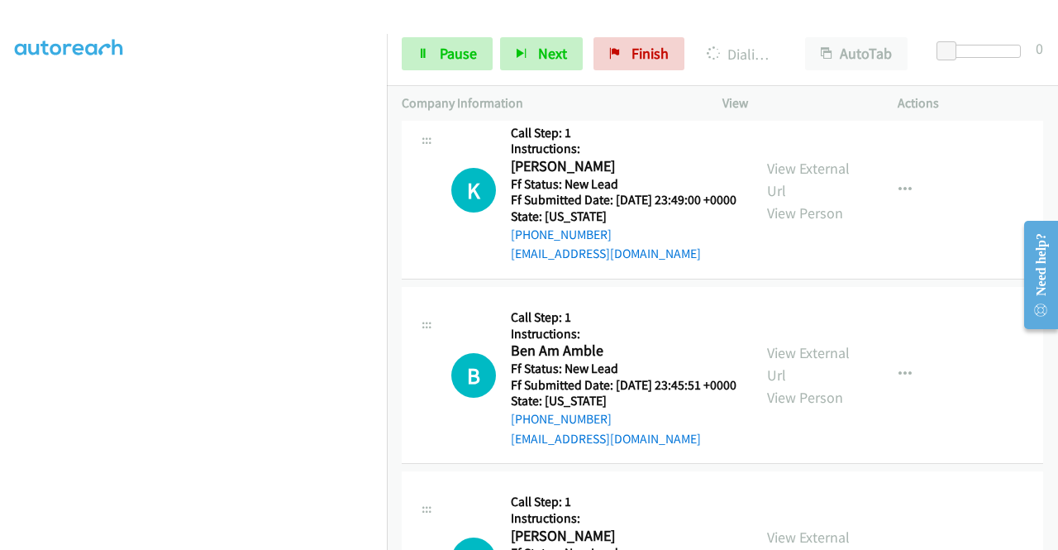
scroll to position [4534, 0]
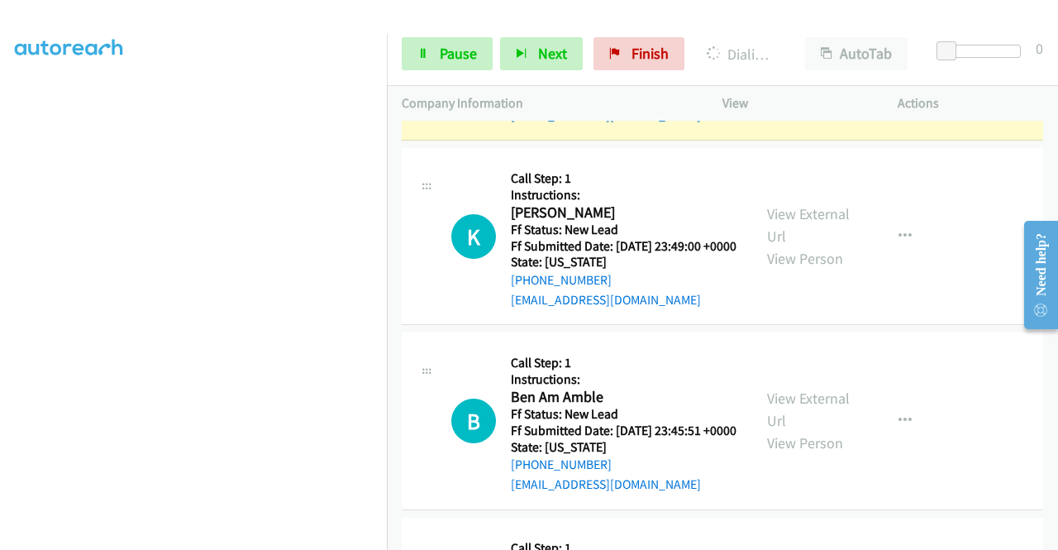
scroll to position [248, 0]
click at [435, 64] on link "Pause" at bounding box center [447, 53] width 91 height 33
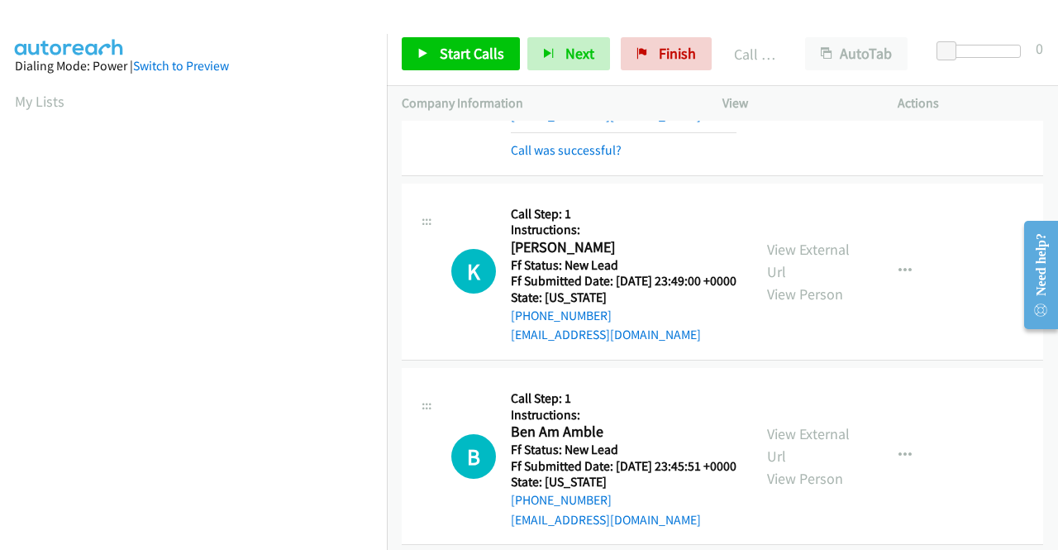
scroll to position [377, 0]
click at [593, 158] on link "Call was successful?" at bounding box center [566, 150] width 111 height 16
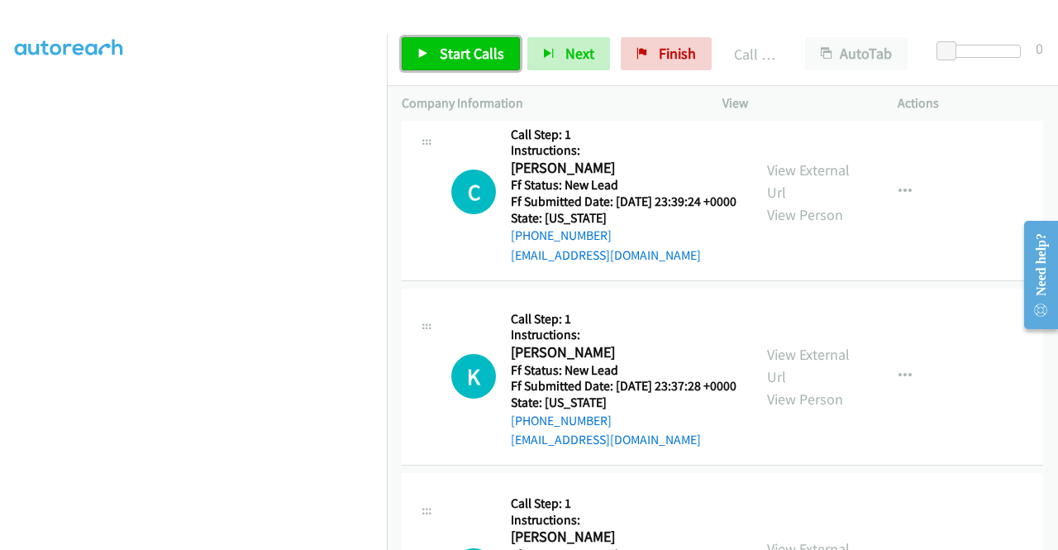
click at [444, 50] on span "Start Calls" at bounding box center [472, 53] width 64 height 19
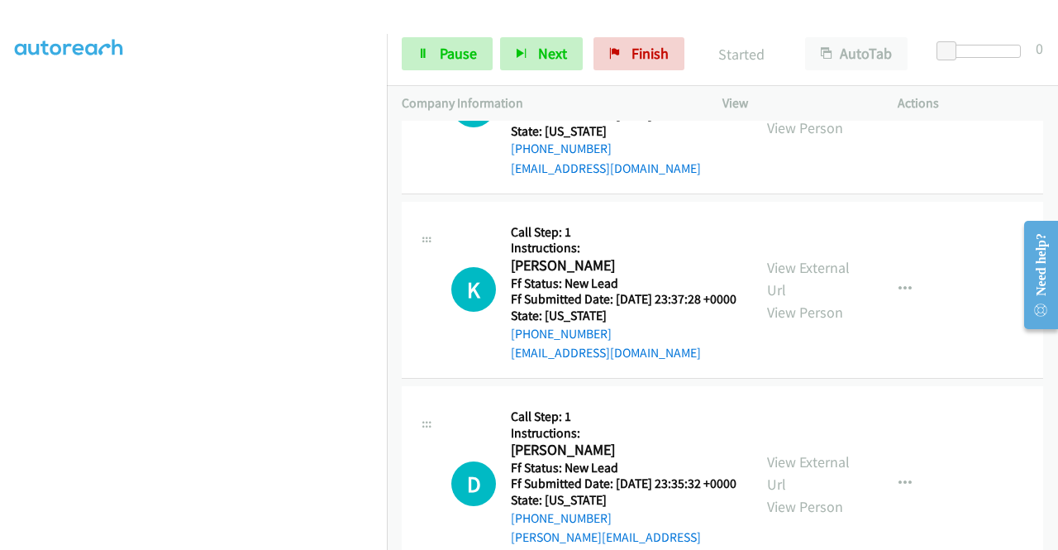
scroll to position [5113, 0]
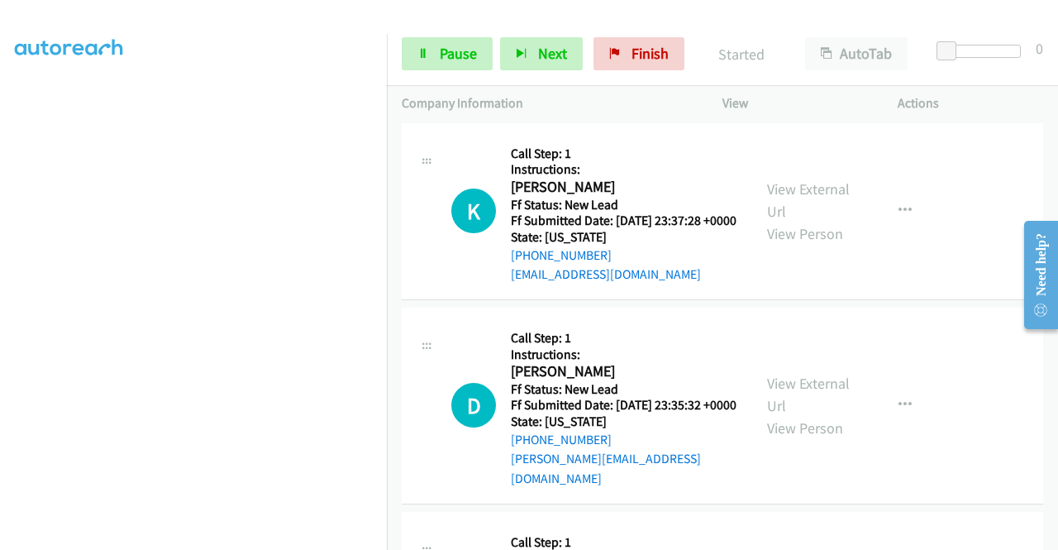
click at [784, 36] on link "View External Url" at bounding box center [808, 15] width 83 height 41
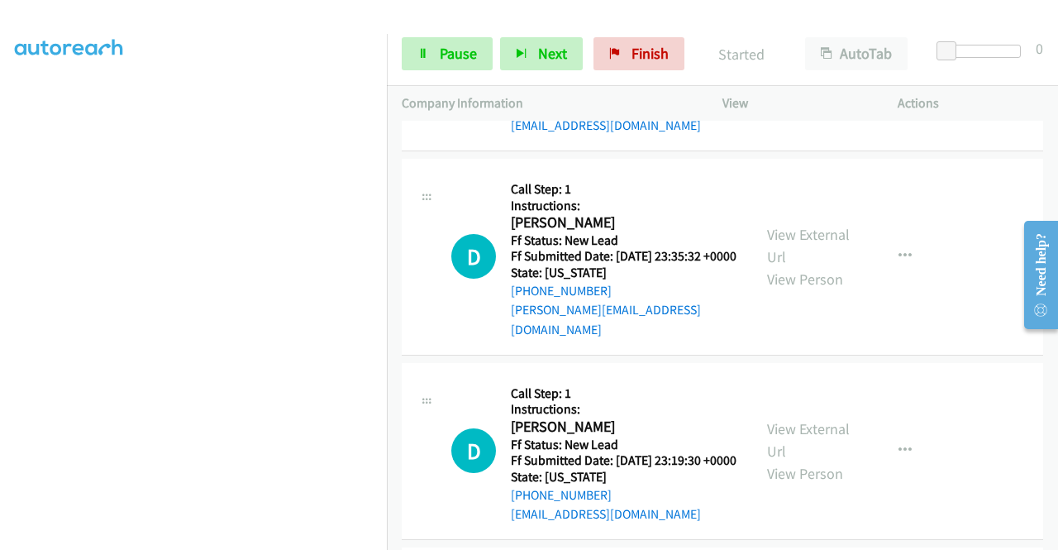
scroll to position [5278, 0]
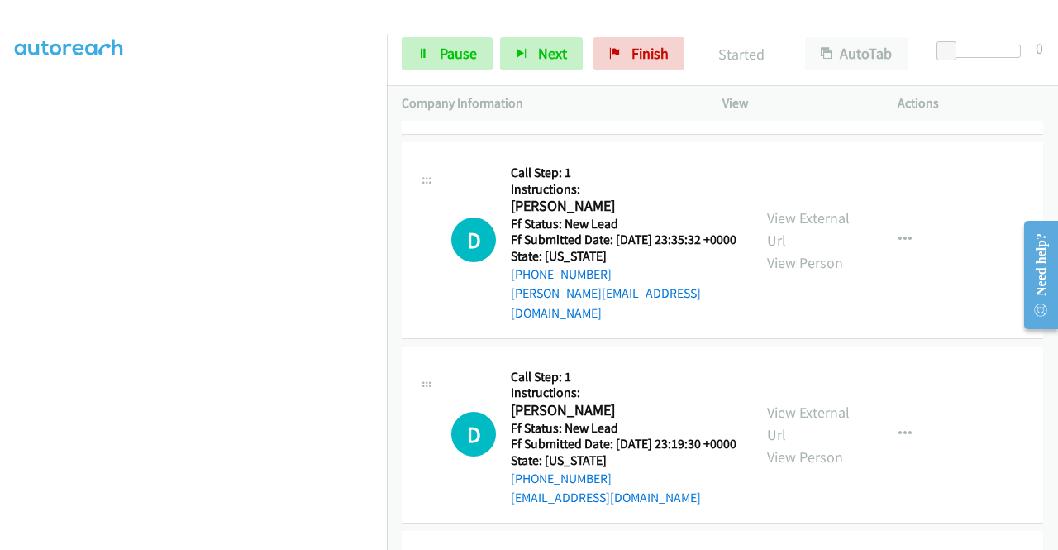
click at [814, 79] on div "View External Url View Person" at bounding box center [810, 45] width 86 height 67
click at [811, 55] on link "View External Url" at bounding box center [808, 34] width 83 height 41
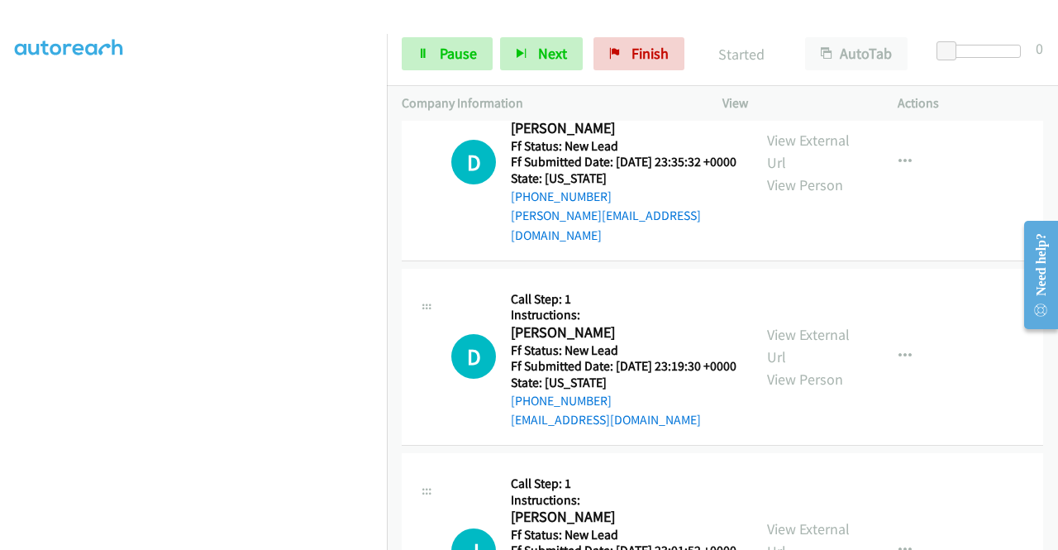
scroll to position [5443, 0]
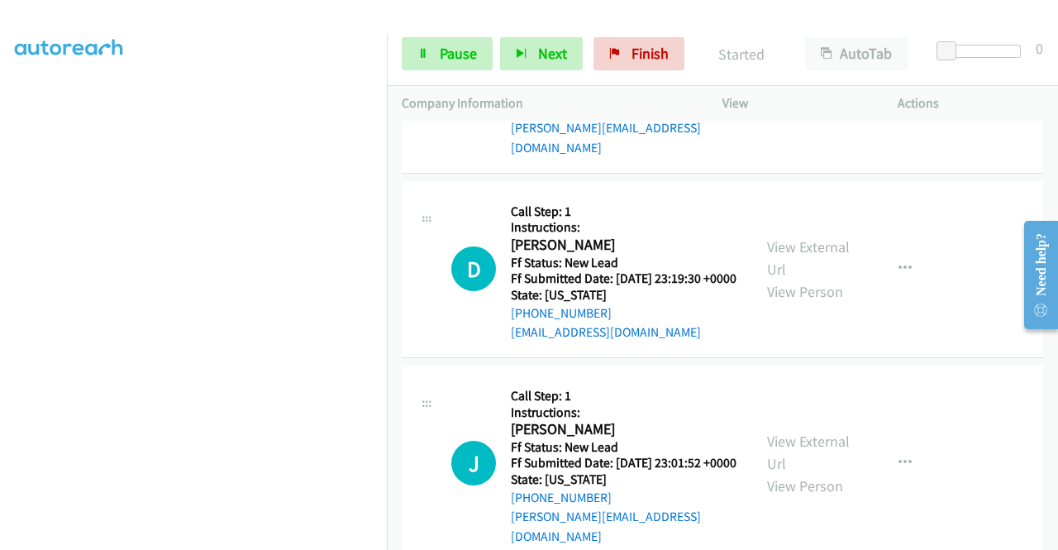
click at [826, 84] on link "View External Url" at bounding box center [808, 63] width 83 height 41
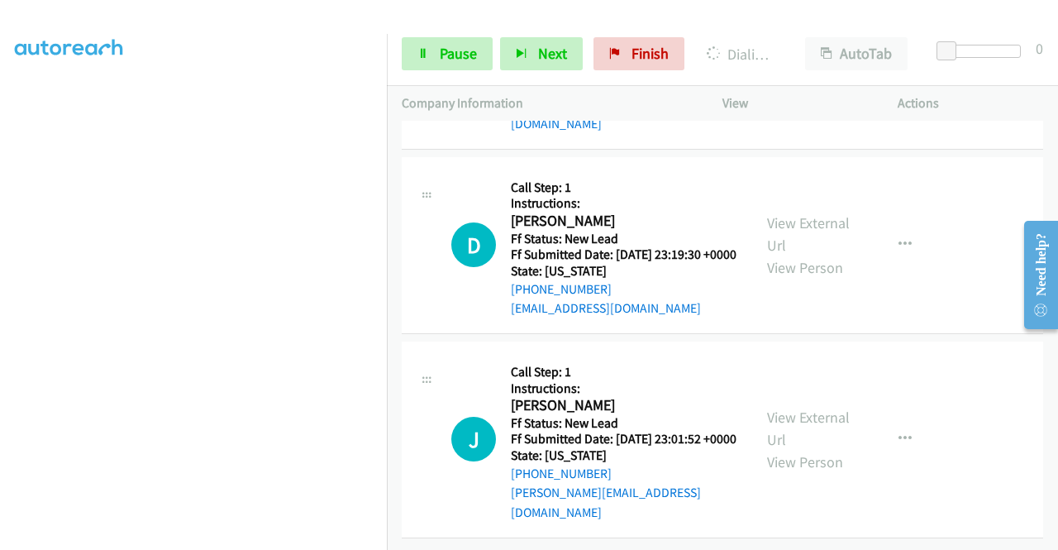
scroll to position [5609, 0]
click at [822, 255] on link "View External Url" at bounding box center [808, 233] width 83 height 41
click at [820, 449] on link "View External Url" at bounding box center [808, 428] width 83 height 41
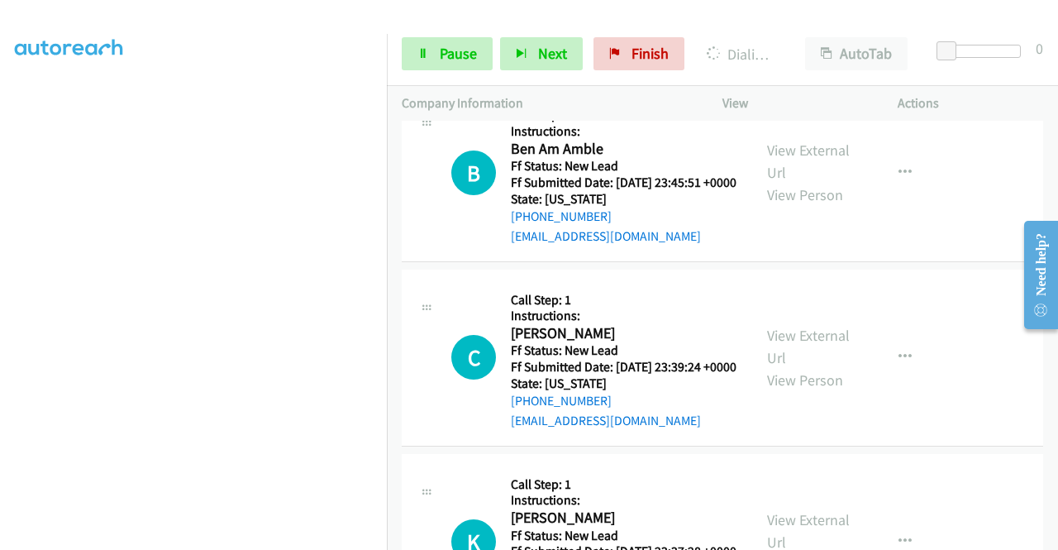
scroll to position [46, 0]
click at [592, 13] on div at bounding box center [521, 32] width 1043 height 64
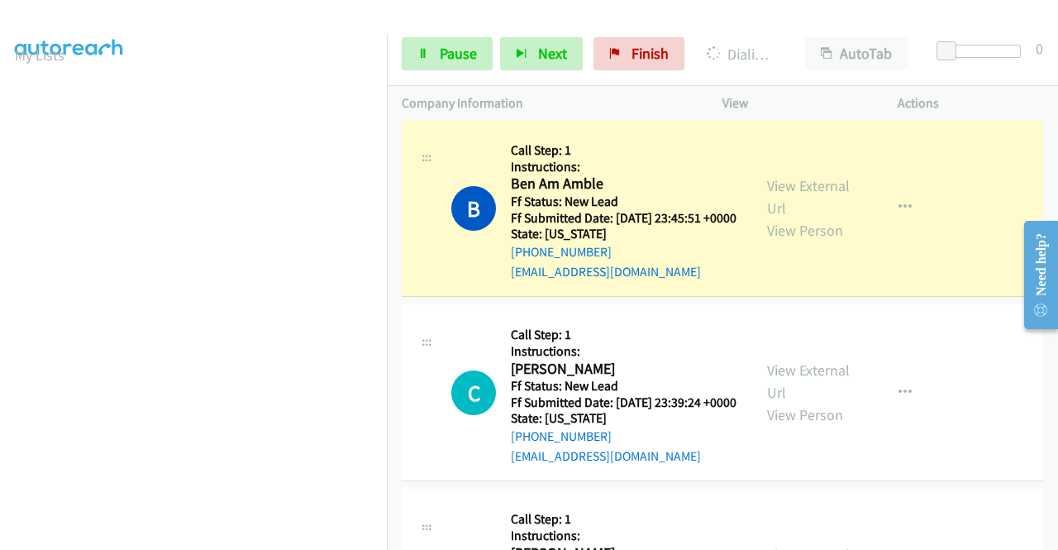
click at [528, 94] on link "Call was successful?" at bounding box center [566, 87] width 111 height 16
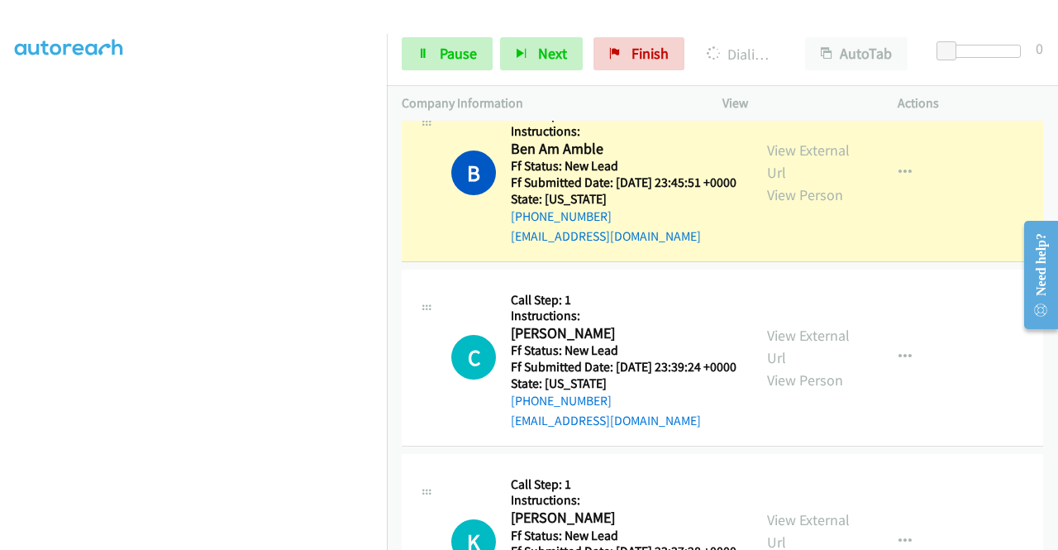
scroll to position [377, 0]
click at [447, 42] on link "Pause" at bounding box center [447, 53] width 91 height 33
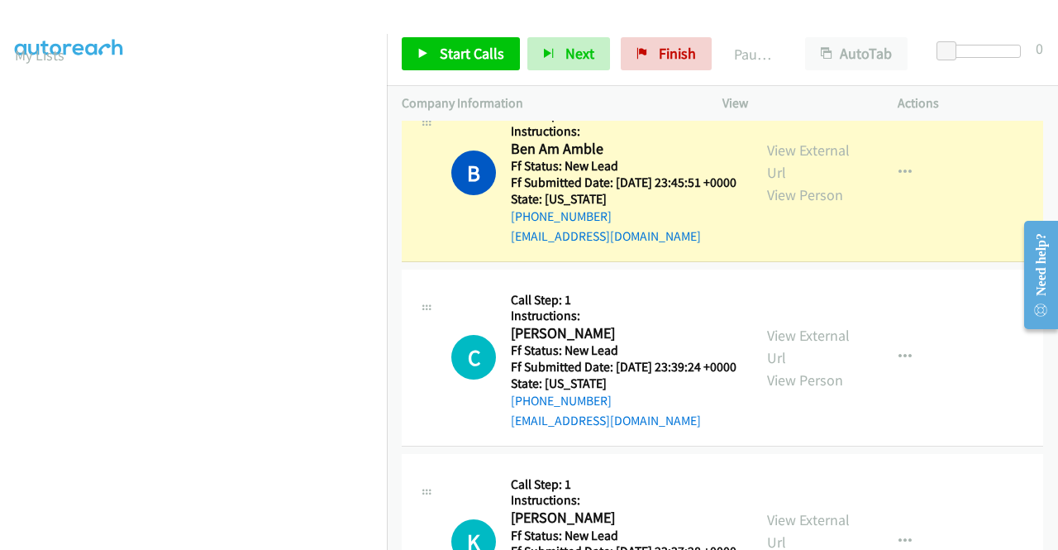
scroll to position [0, 0]
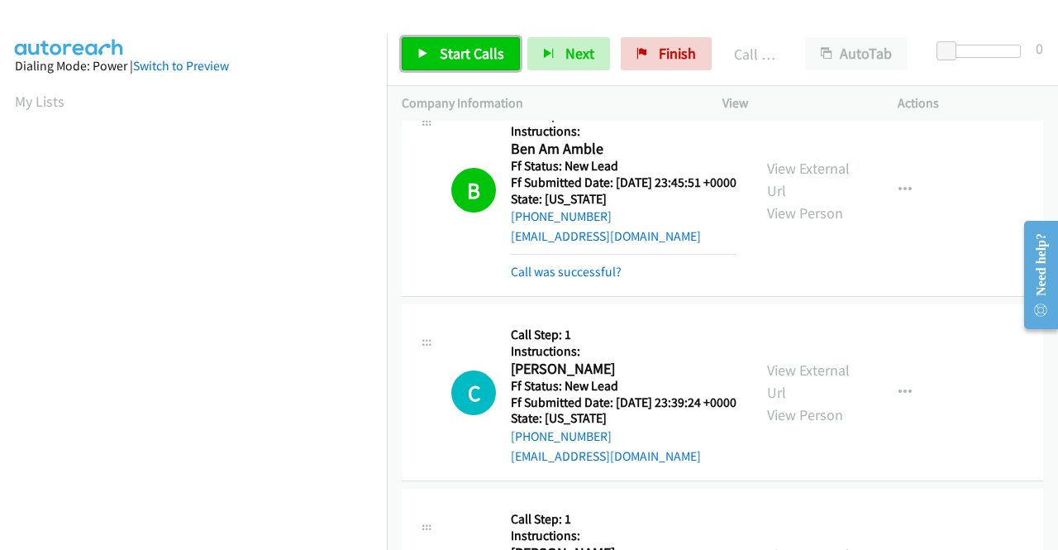
click at [479, 50] on span "Start Calls" at bounding box center [472, 53] width 64 height 19
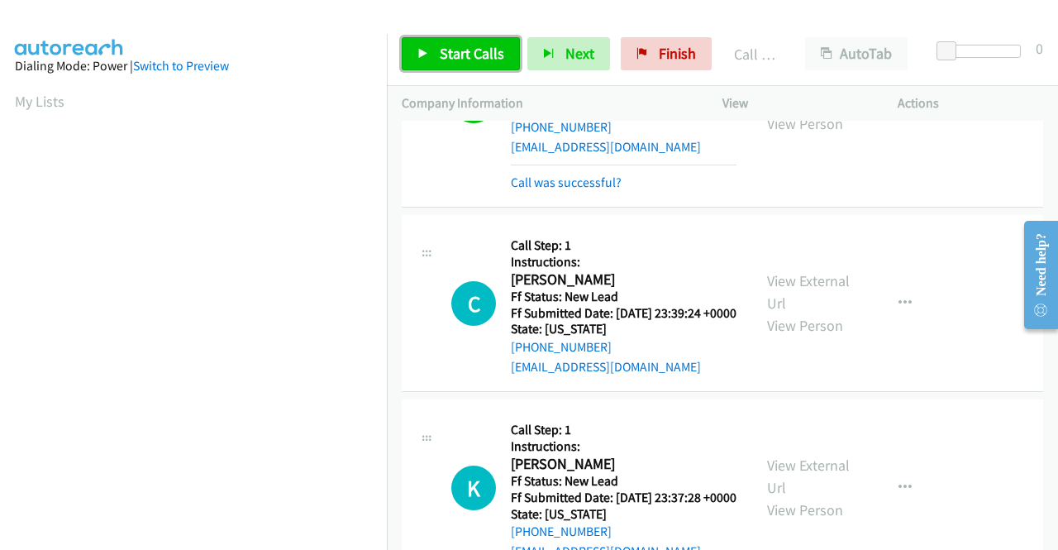
scroll to position [5113, 0]
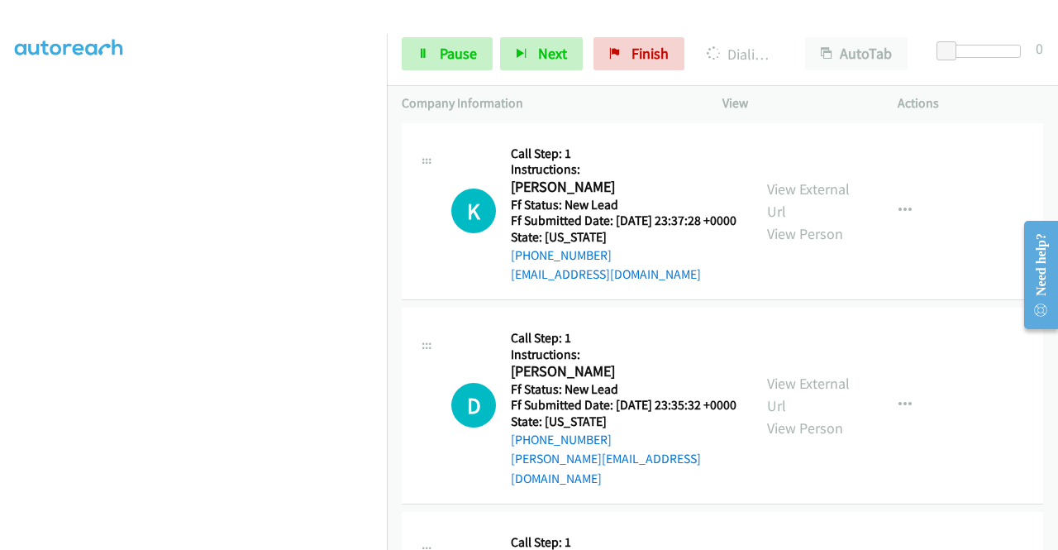
scroll to position [46, 0]
click at [450, 37] on link "Pause" at bounding box center [447, 53] width 91 height 33
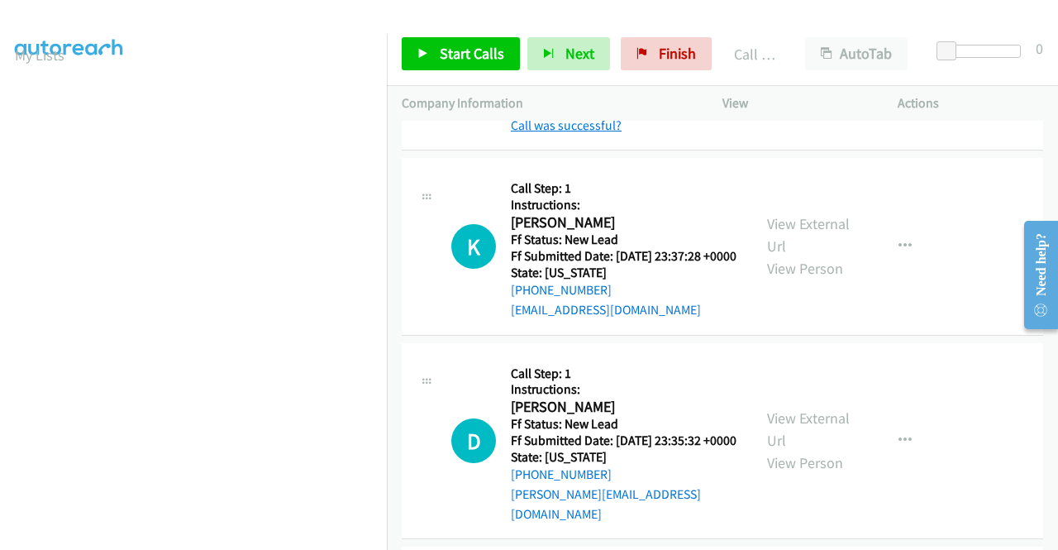
click at [594, 133] on link "Call was successful?" at bounding box center [566, 125] width 111 height 16
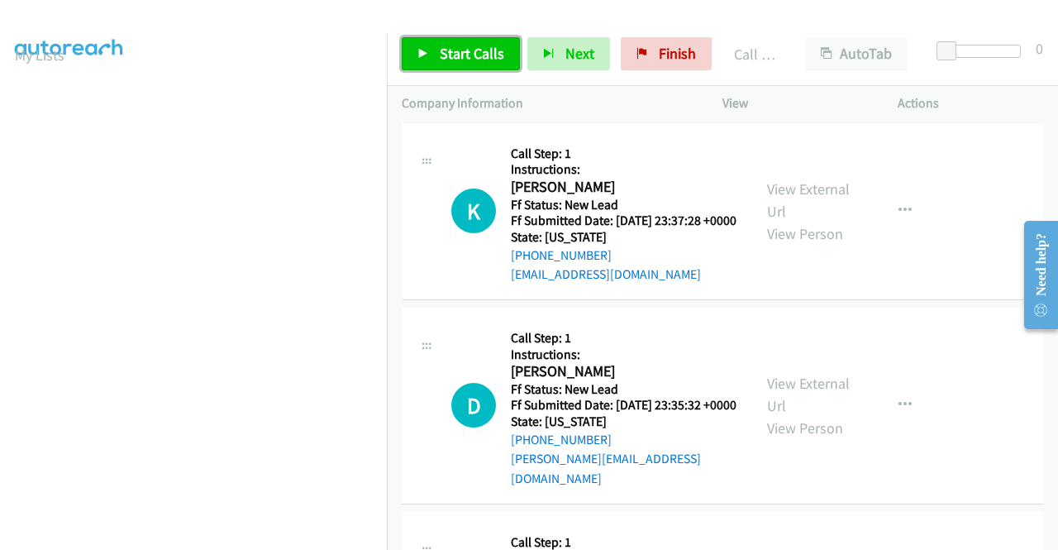
click at [485, 57] on span "Start Calls" at bounding box center [472, 53] width 64 height 19
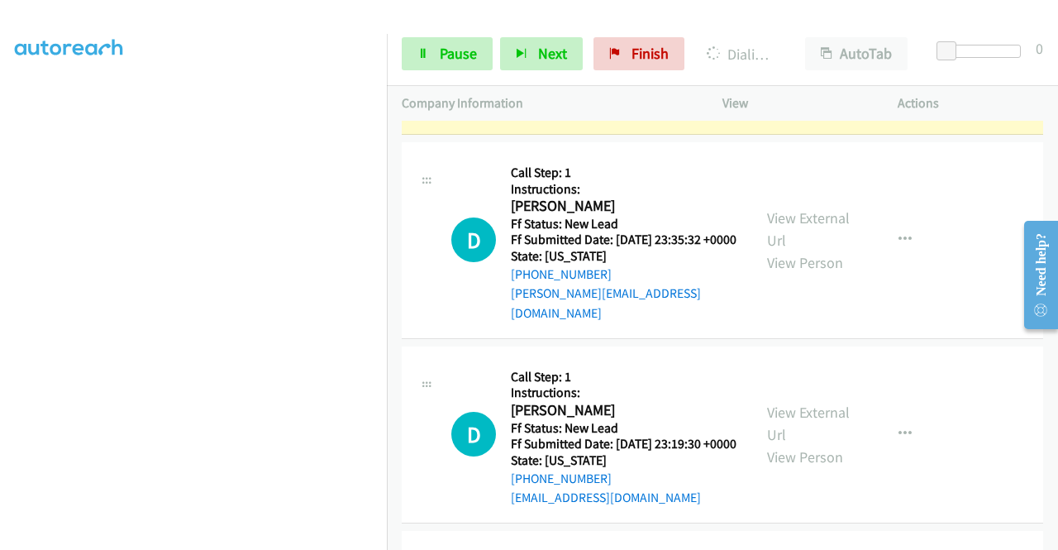
scroll to position [377, 0]
drag, startPoint x: 468, startPoint y: 61, endPoint x: 374, endPoint y: 121, distance: 111.5
click at [467, 61] on span "Pause" at bounding box center [458, 53] width 37 height 19
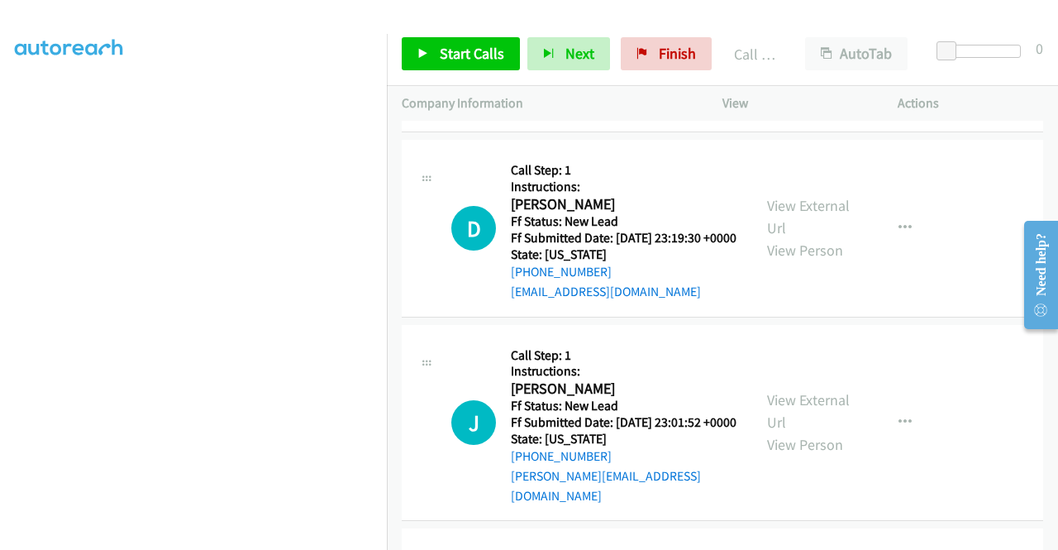
scroll to position [5526, 0]
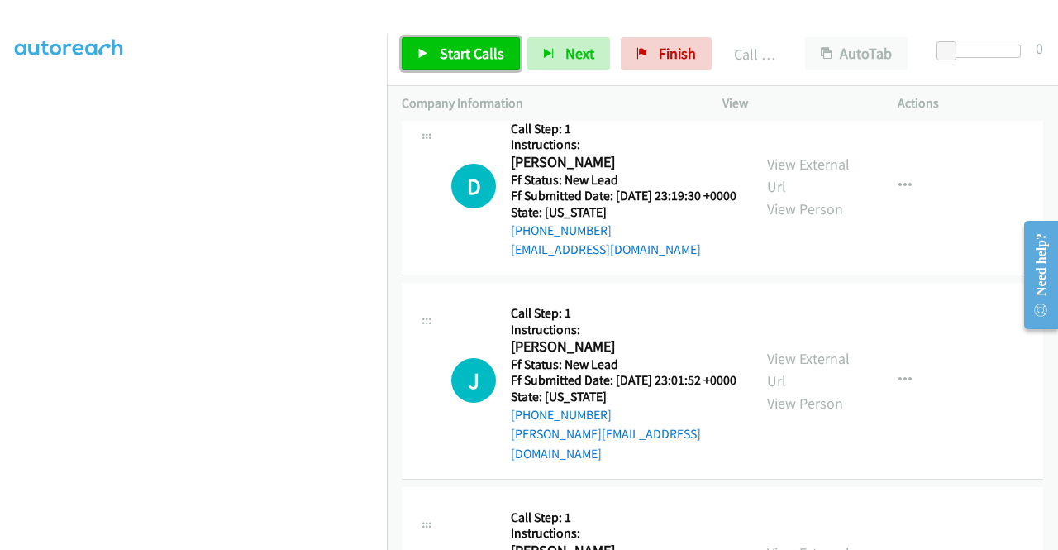
click at [488, 64] on link "Start Calls" at bounding box center [461, 53] width 118 height 33
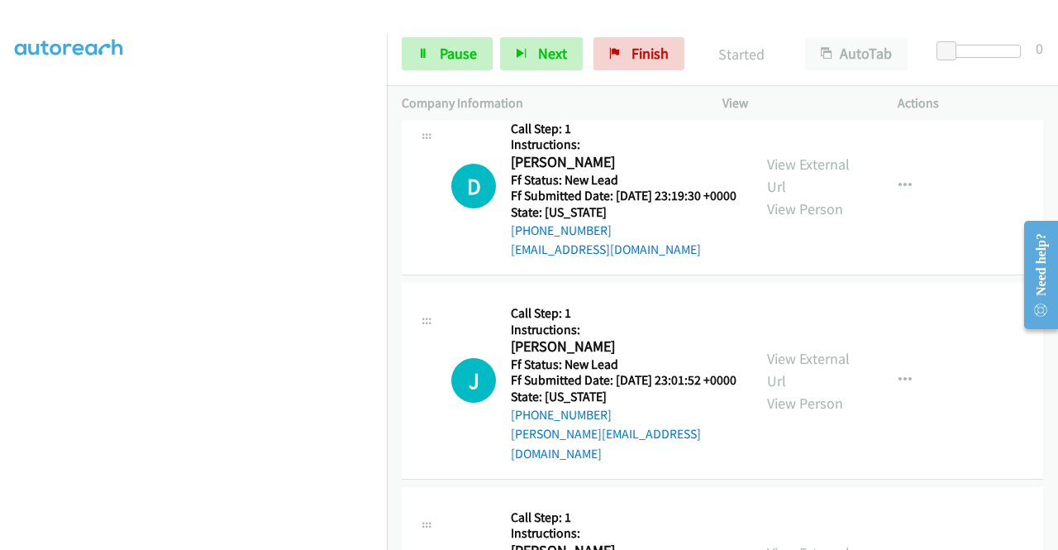
click at [453, 72] on div "Start Calls Pause Next Finish Started AutoTab AutoTab 0" at bounding box center [722, 54] width 671 height 64
click at [453, 63] on link "Pause" at bounding box center [447, 53] width 91 height 33
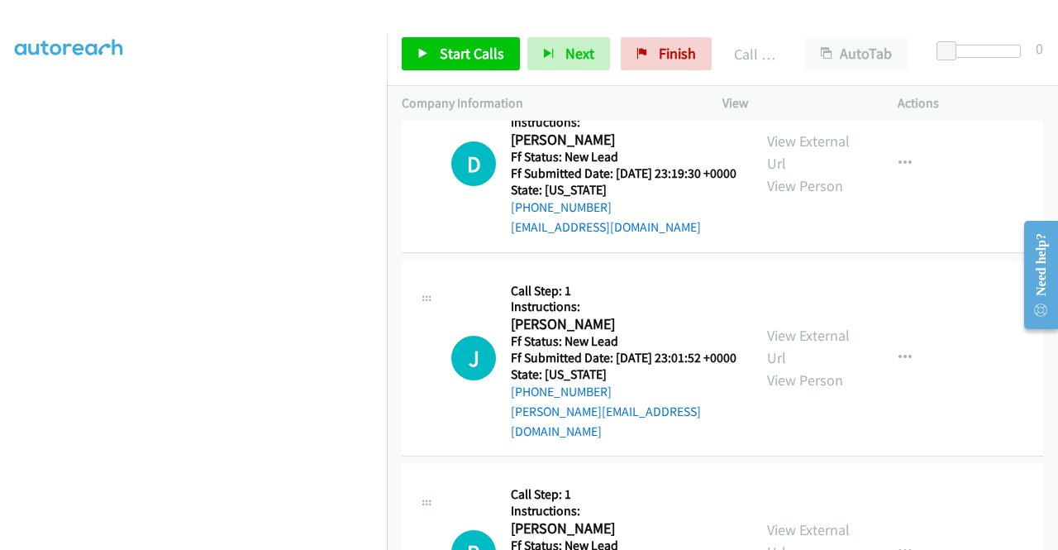
scroll to position [5609, 0]
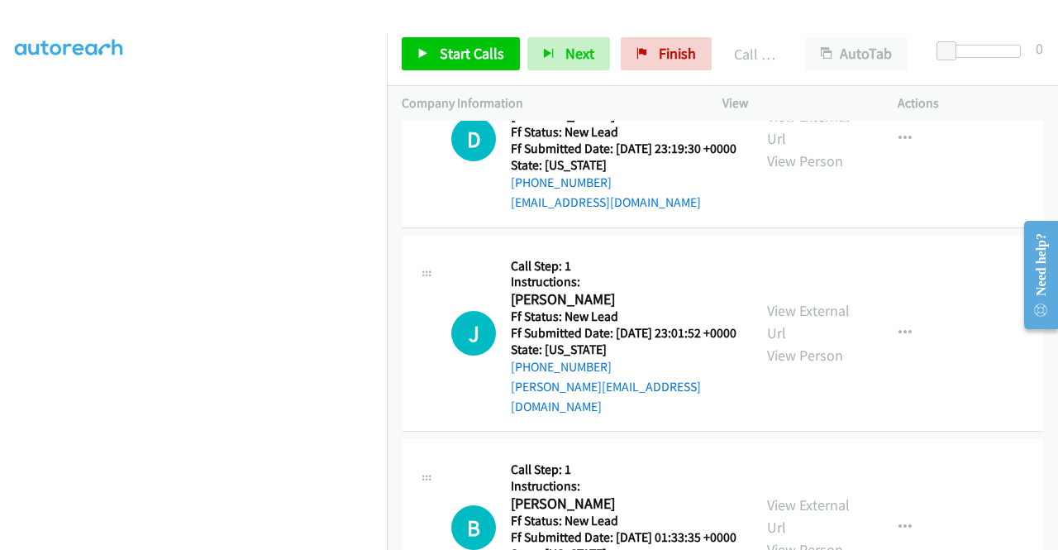
click at [608, 26] on link "Call was successful?" at bounding box center [566, 18] width 111 height 16
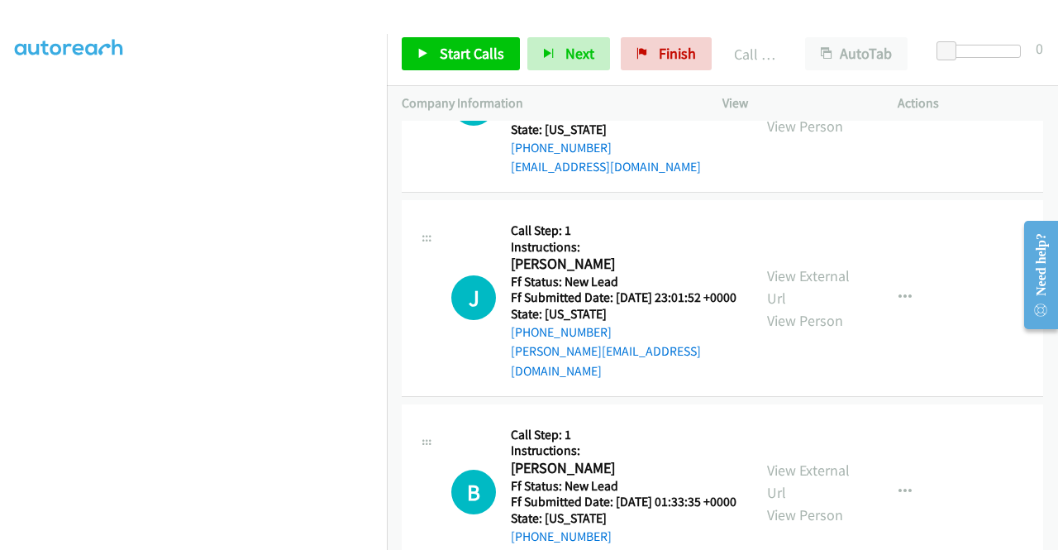
scroll to position [5691, 0]
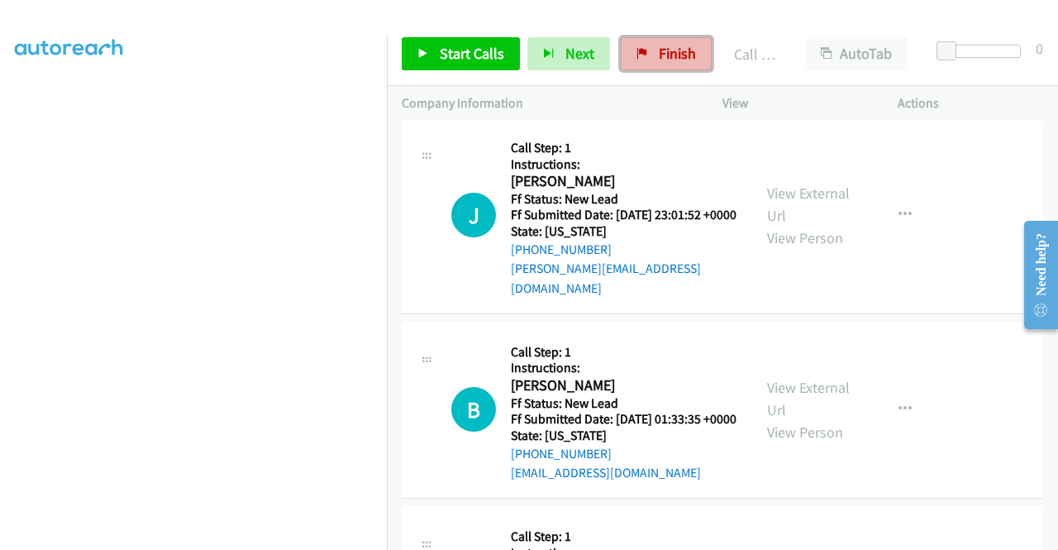
click at [665, 54] on span "Finish" at bounding box center [677, 53] width 37 height 19
